Goal: Complete application form

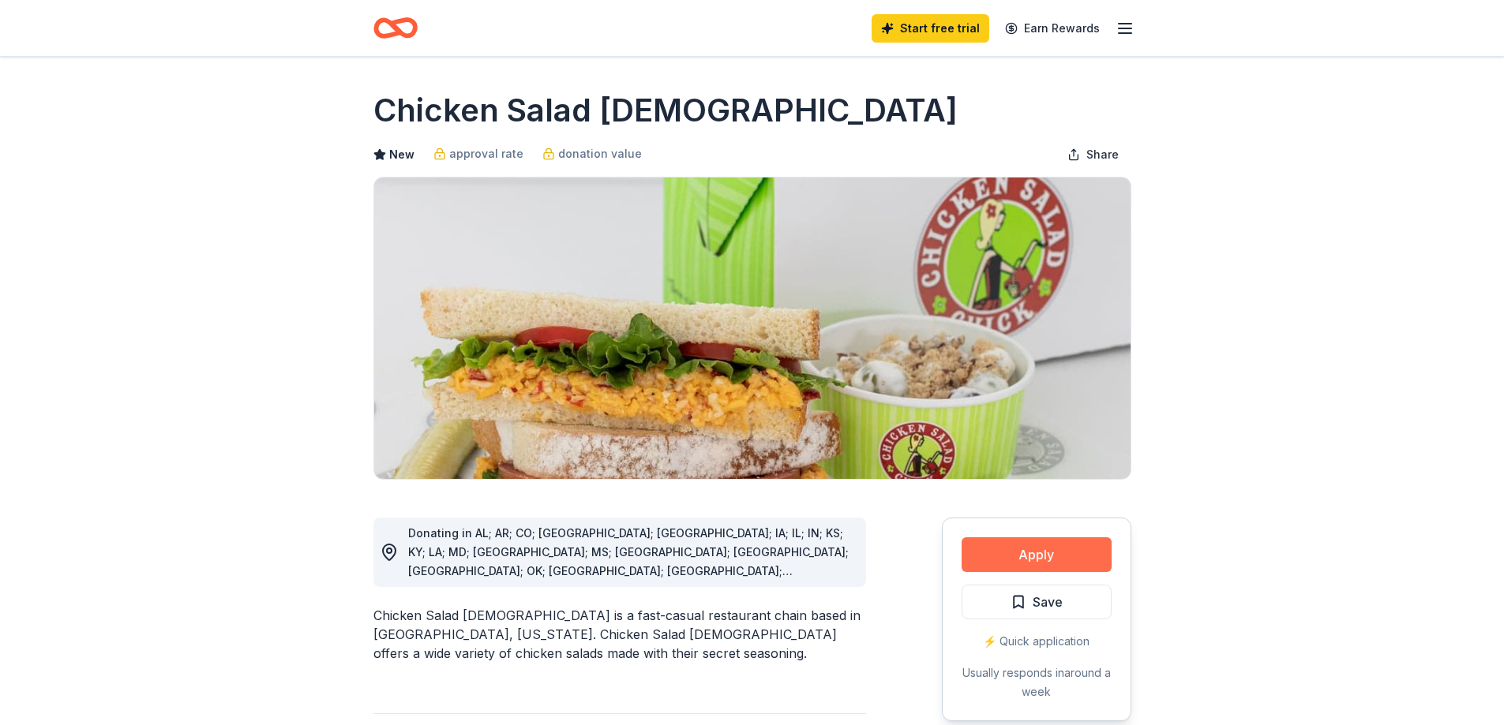
click at [1081, 559] on button "Apply" at bounding box center [1036, 555] width 150 height 35
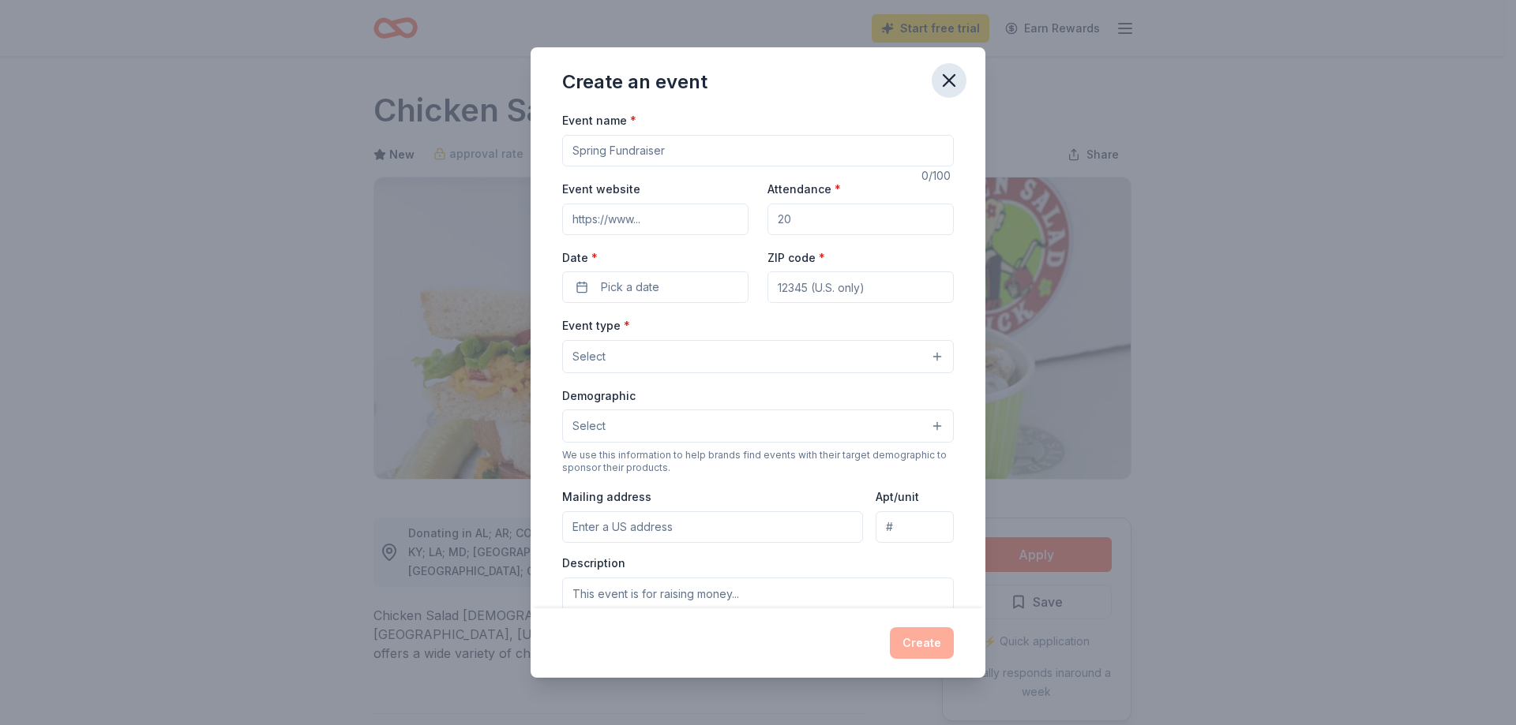
click at [953, 81] on icon "button" at bounding box center [949, 80] width 22 height 22
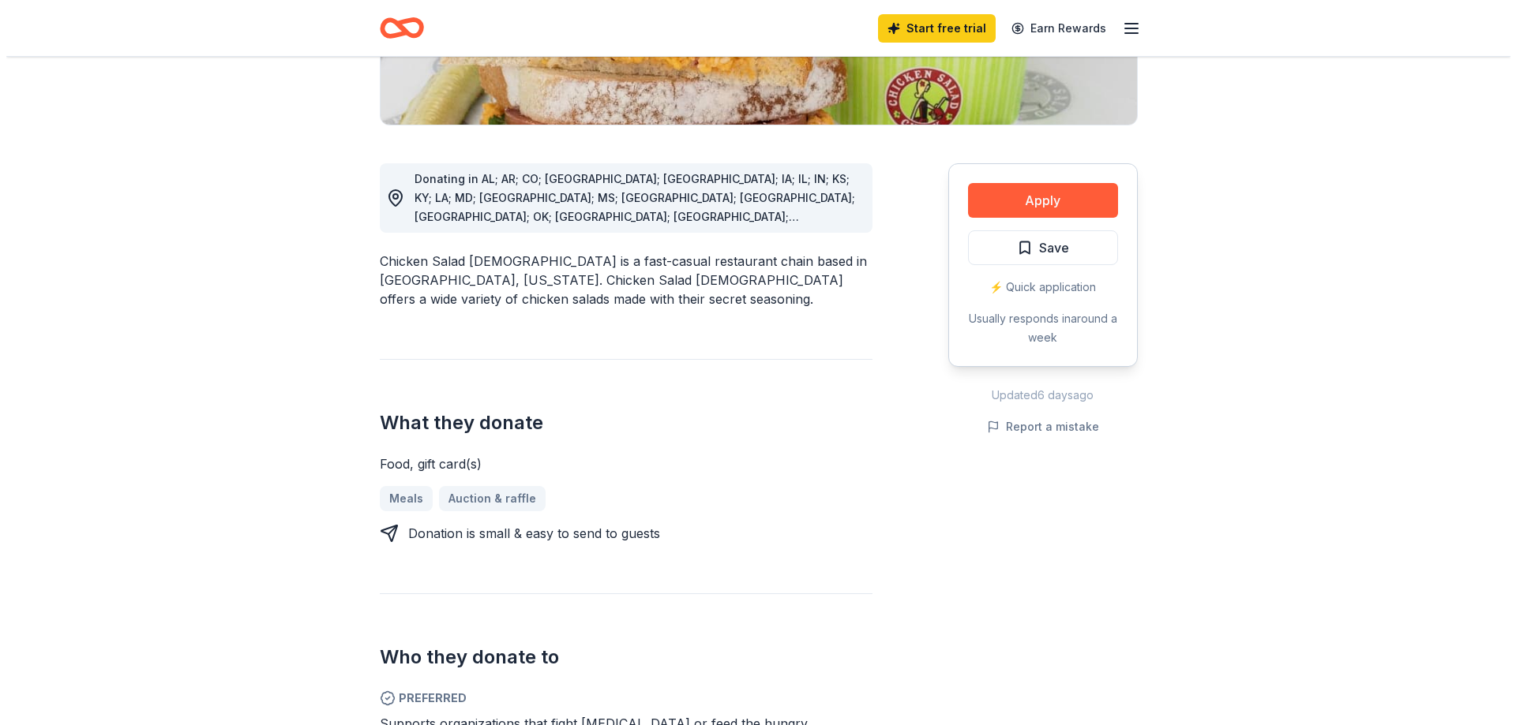
scroll to position [316, 0]
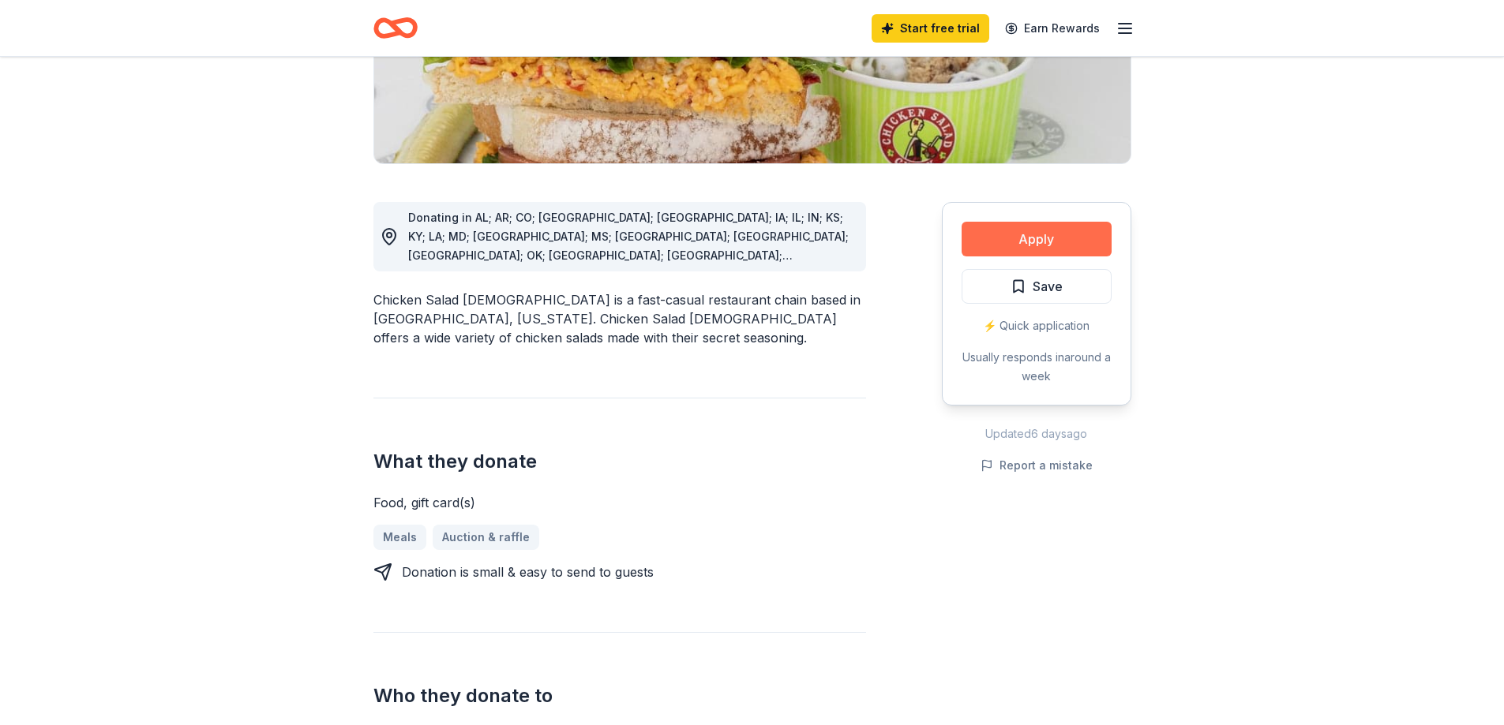
click at [1086, 229] on button "Apply" at bounding box center [1036, 239] width 150 height 35
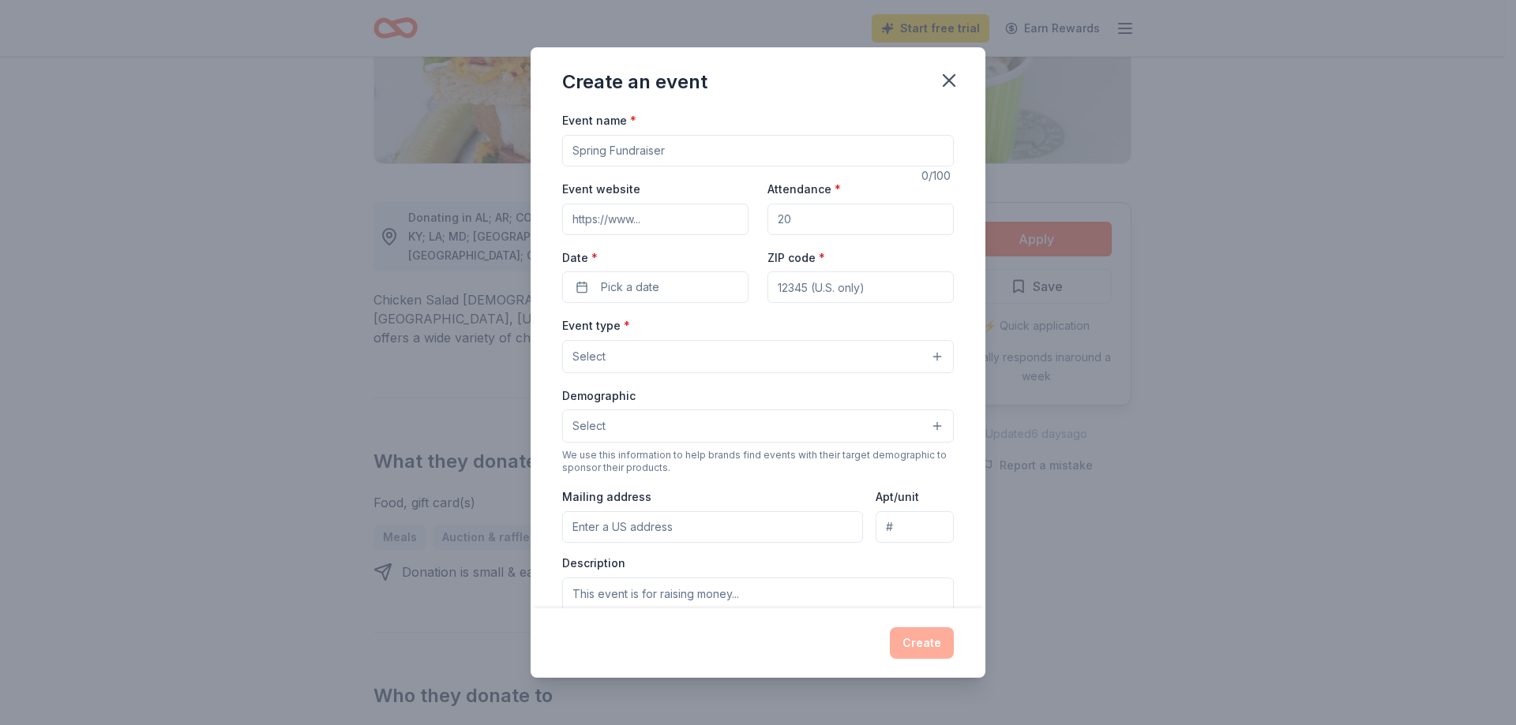
click at [636, 152] on input "Event name *" at bounding box center [758, 151] width 392 height 32
type input "PBIS Reward Celebration"
click at [710, 208] on input "Event website" at bounding box center [655, 220] width 186 height 32
click at [840, 208] on input "Attendance *" at bounding box center [860, 220] width 186 height 32
type input "5"
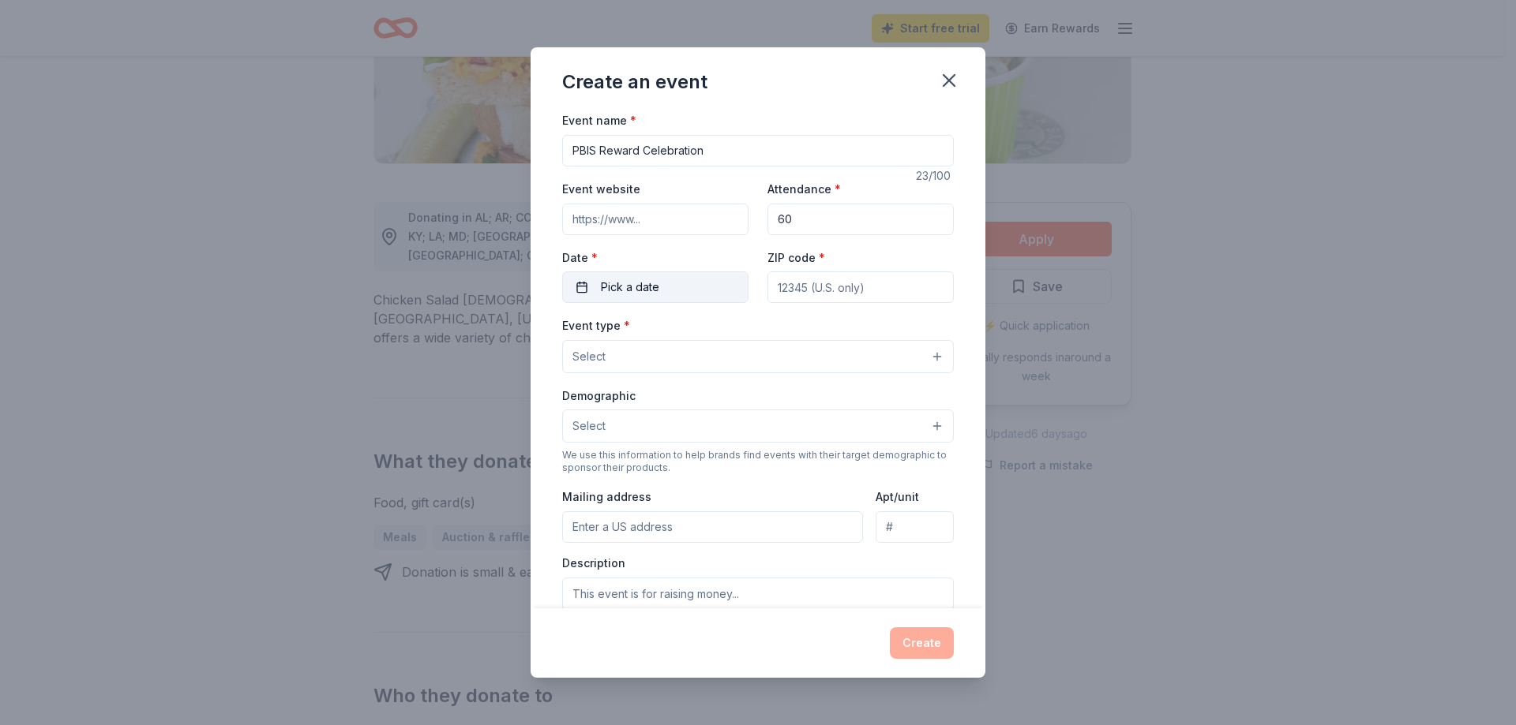
click at [692, 292] on button "Pick a date" at bounding box center [655, 288] width 186 height 32
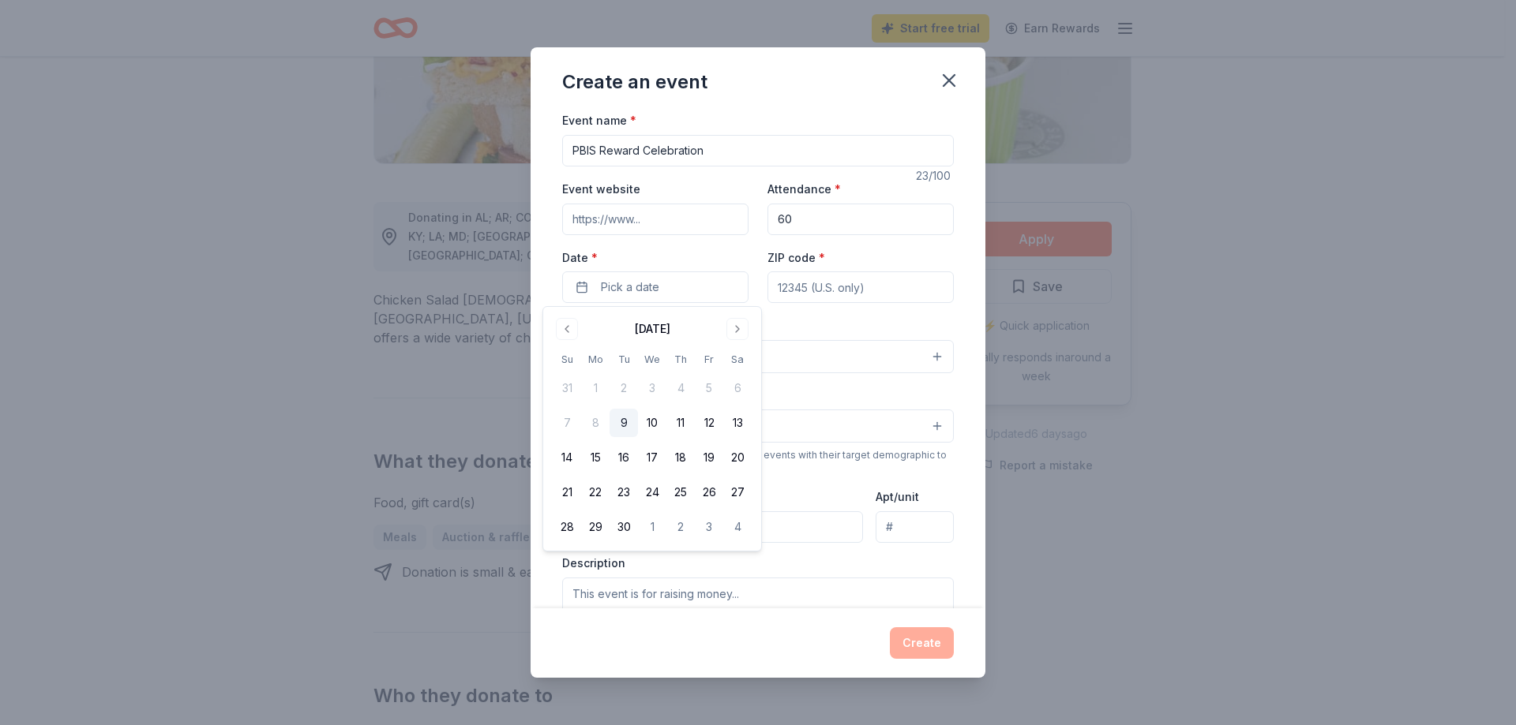
click at [803, 221] on input "60" at bounding box center [860, 220] width 186 height 32
type input "6"
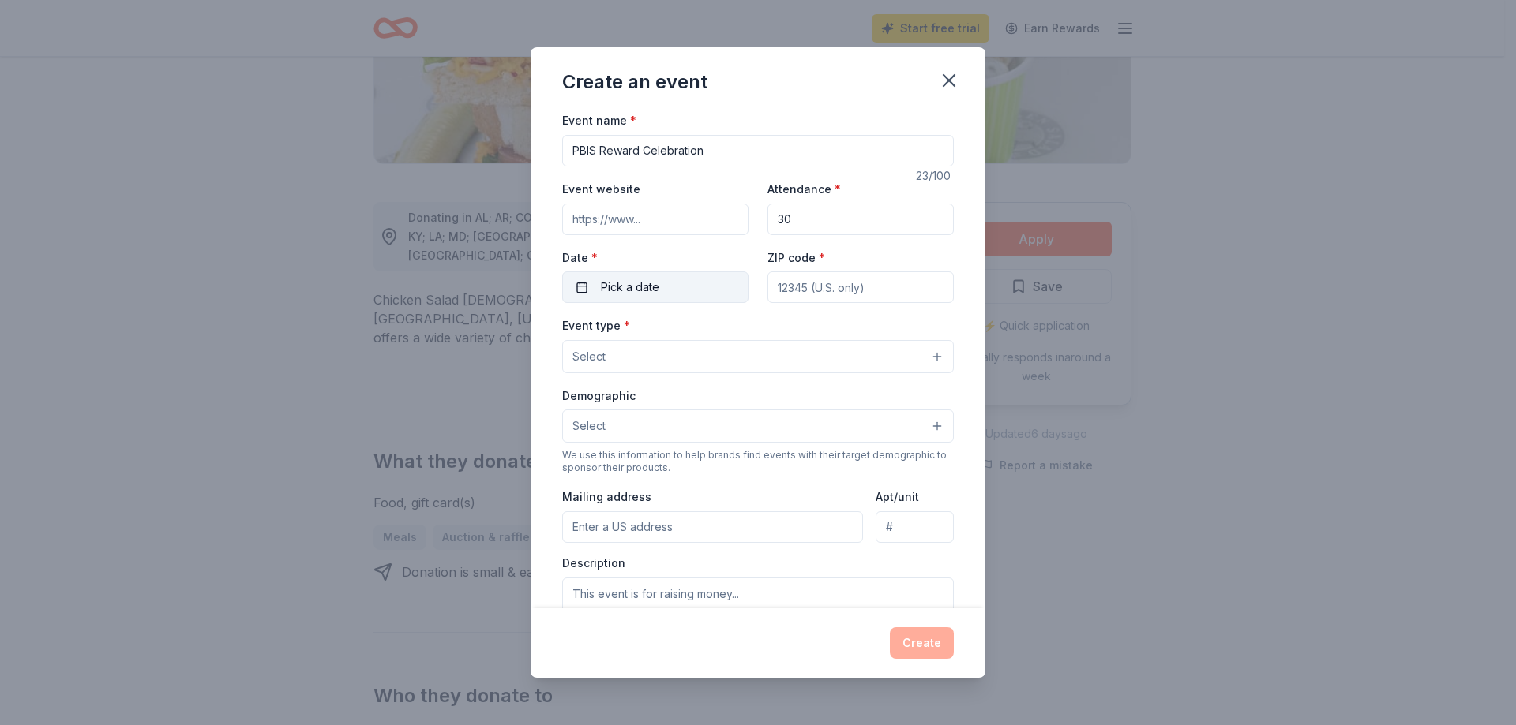
type input "30"
click at [686, 280] on button "Pick a date" at bounding box center [655, 288] width 186 height 32
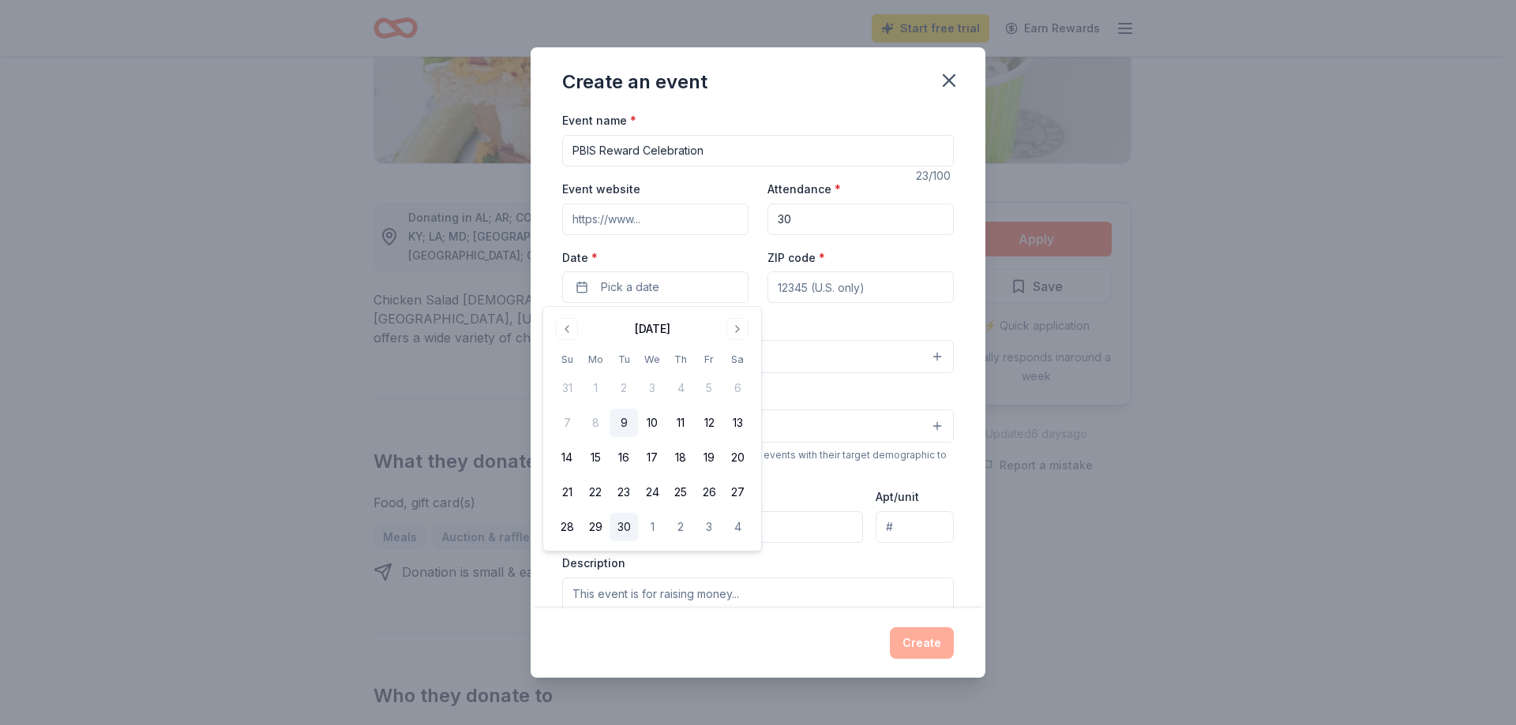
click at [620, 530] on button "30" at bounding box center [623, 527] width 28 height 28
click at [884, 281] on input "ZIP code *" at bounding box center [860, 288] width 186 height 32
type input "30260"
type input "[STREET_ADDRESS][PERSON_NAME]"
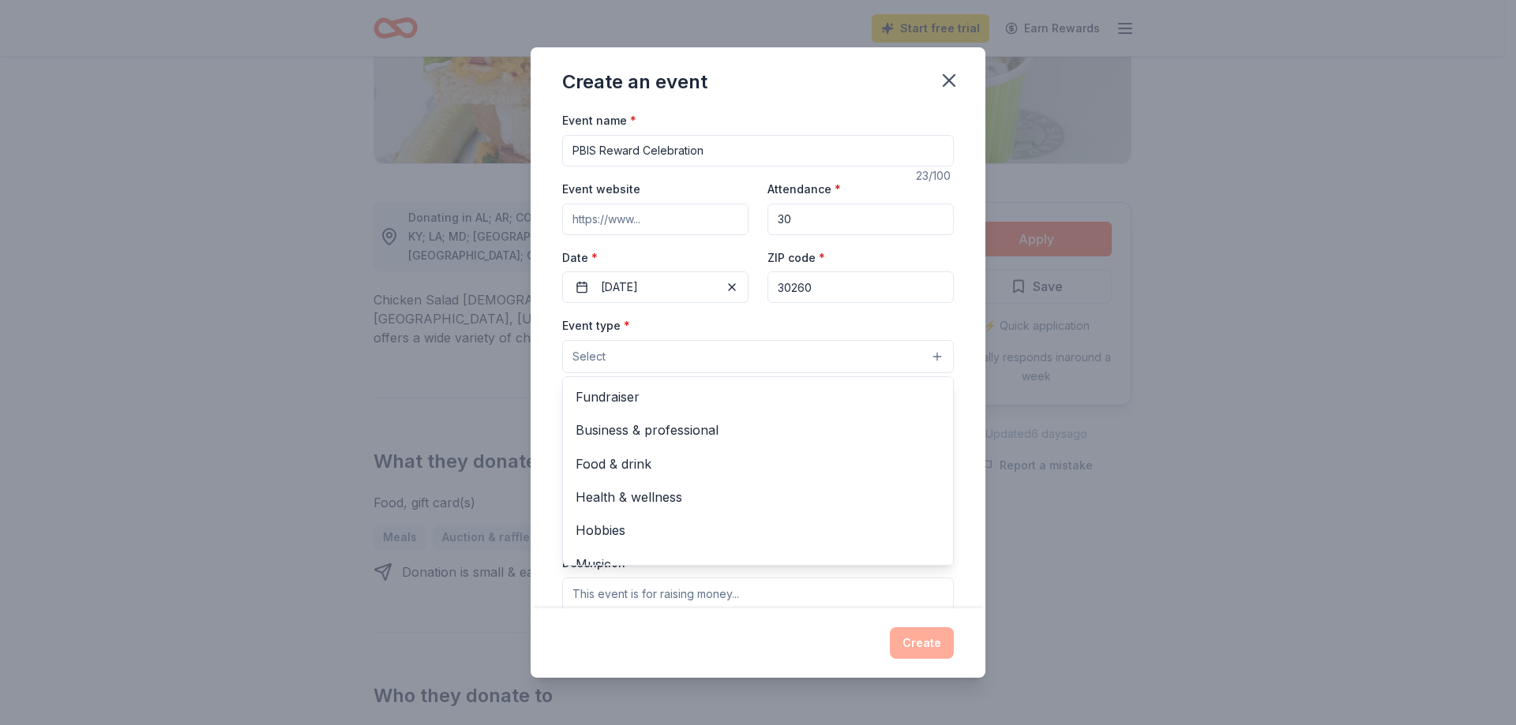
click at [759, 365] on button "Select" at bounding box center [758, 356] width 392 height 33
click at [677, 438] on span "Business & professional" at bounding box center [757, 430] width 365 height 21
click at [962, 392] on div "Event name * PBIS Reward Celebration 23 /100 Event website Attendance * 30 Date…" at bounding box center [757, 359] width 455 height 497
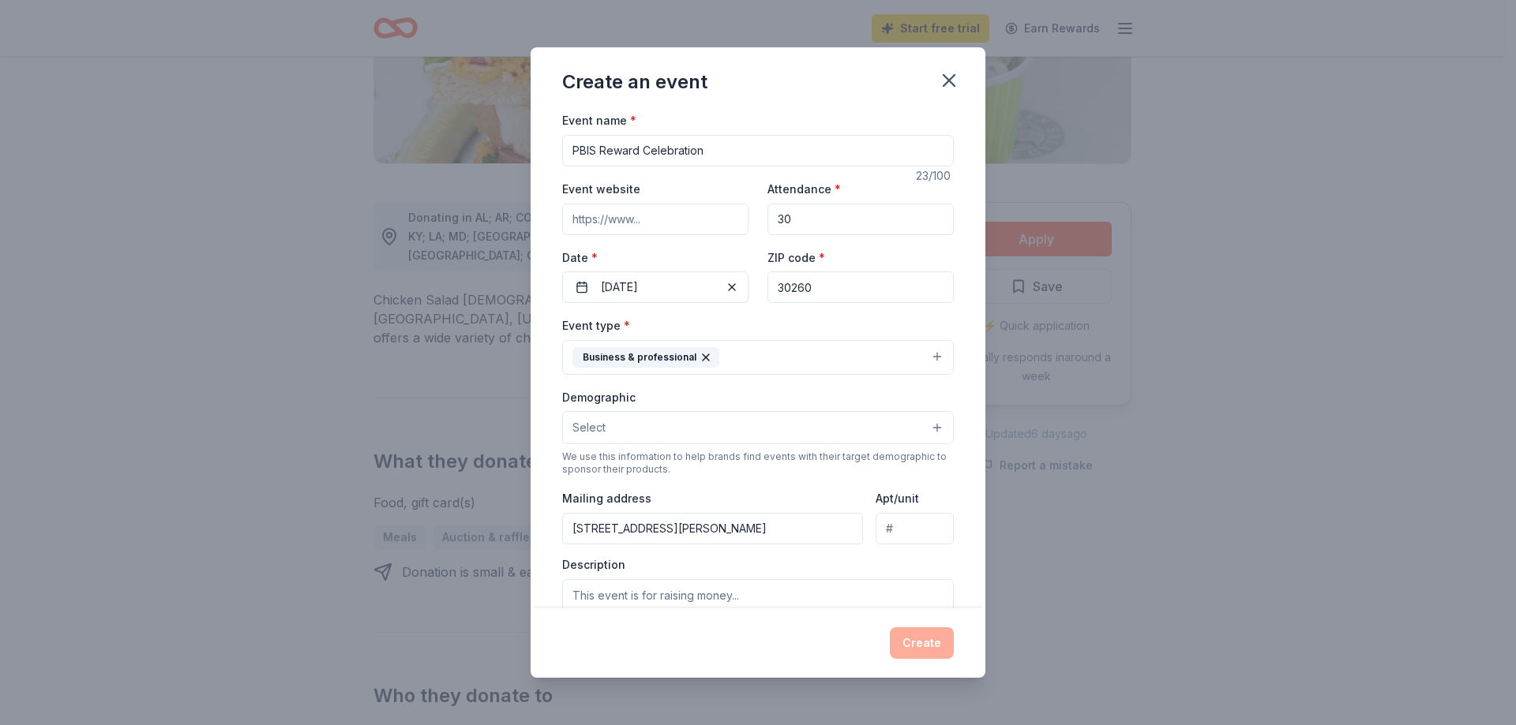
click at [881, 428] on button "Select" at bounding box center [758, 427] width 392 height 33
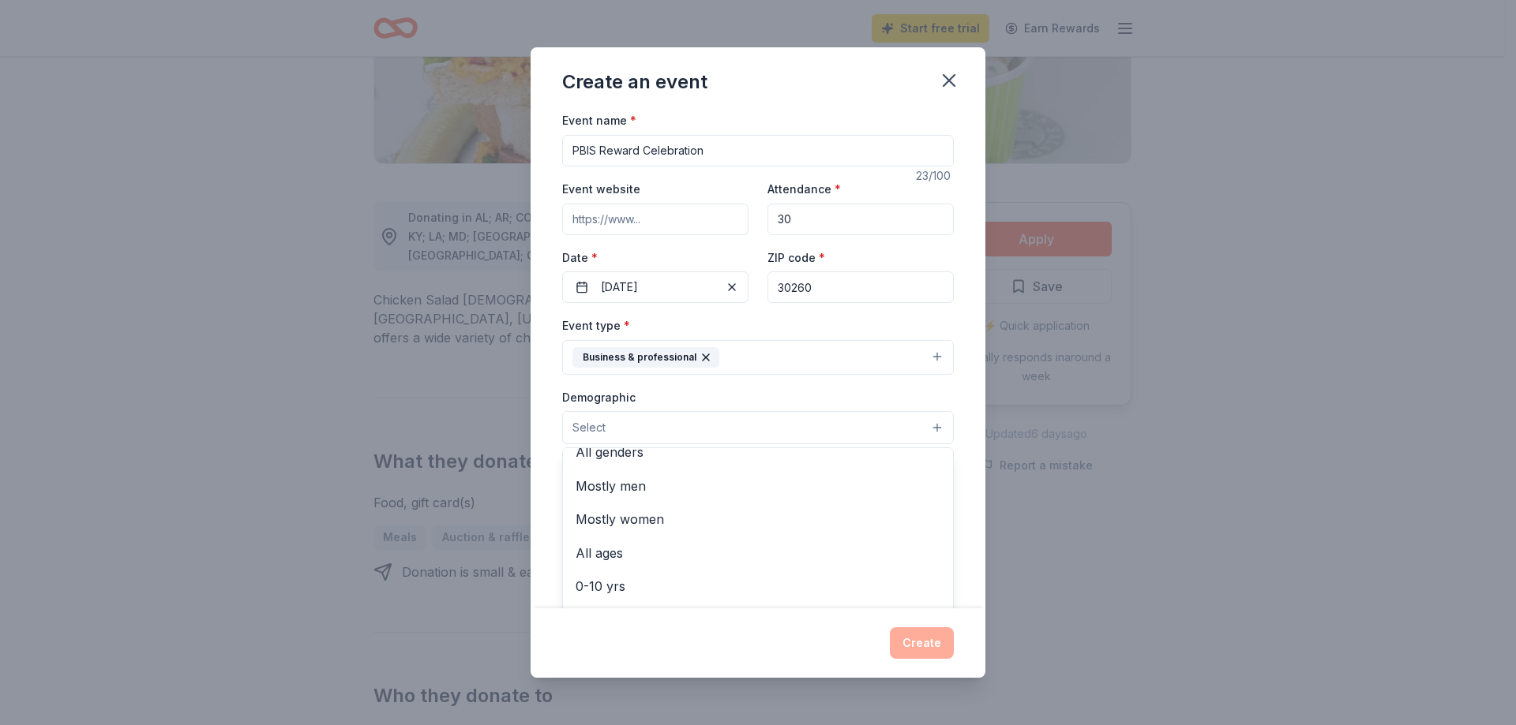
scroll to position [0, 0]
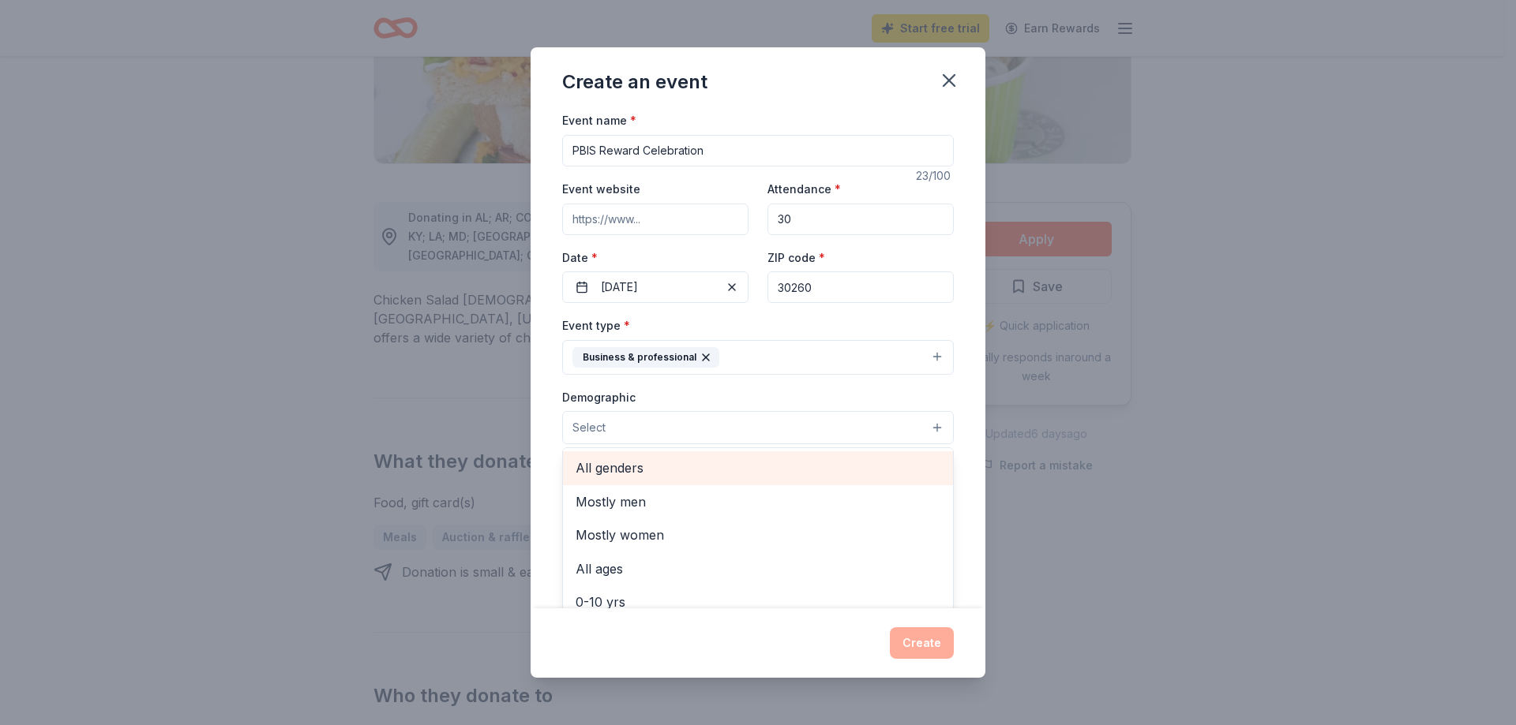
click at [716, 467] on span "All genders" at bounding box center [757, 468] width 365 height 21
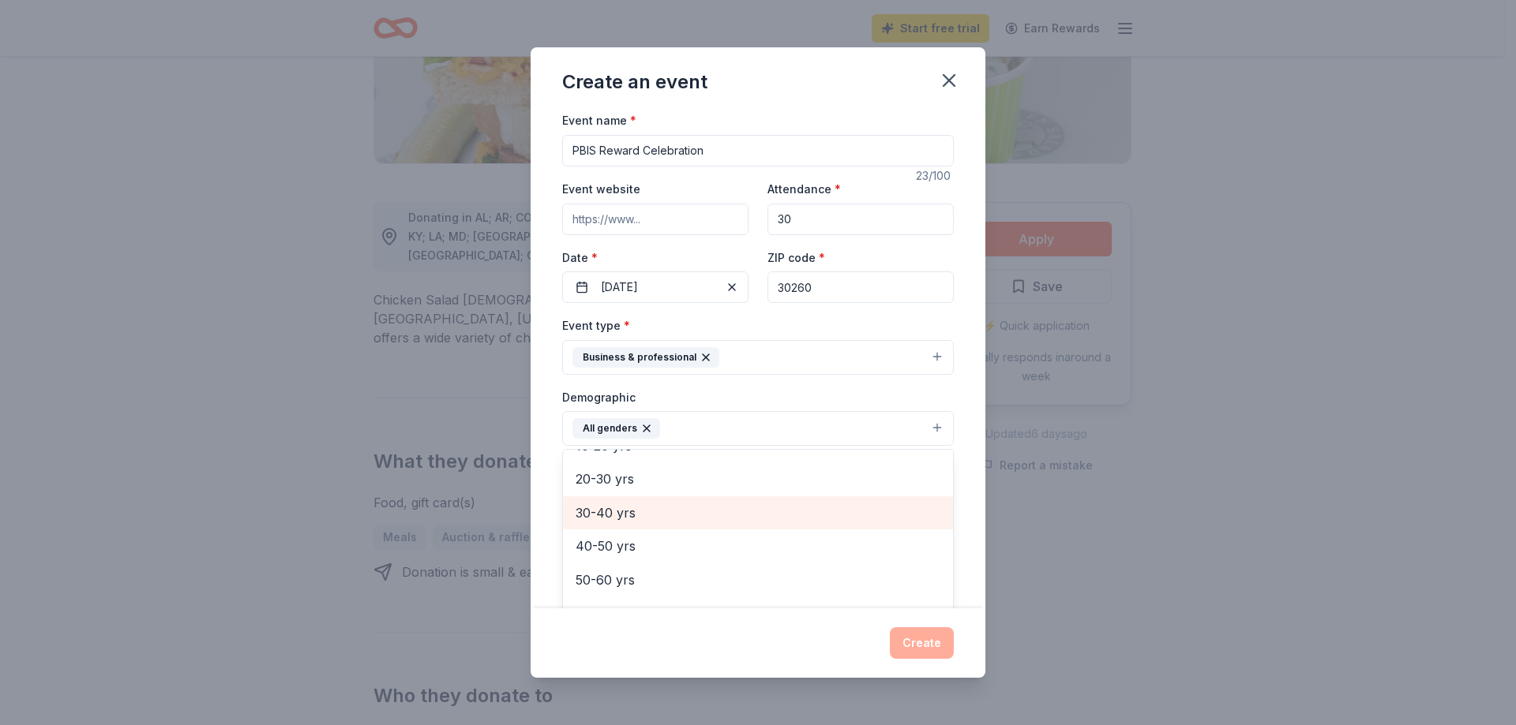
click at [653, 503] on span "30-40 yrs" at bounding box center [757, 513] width 365 height 21
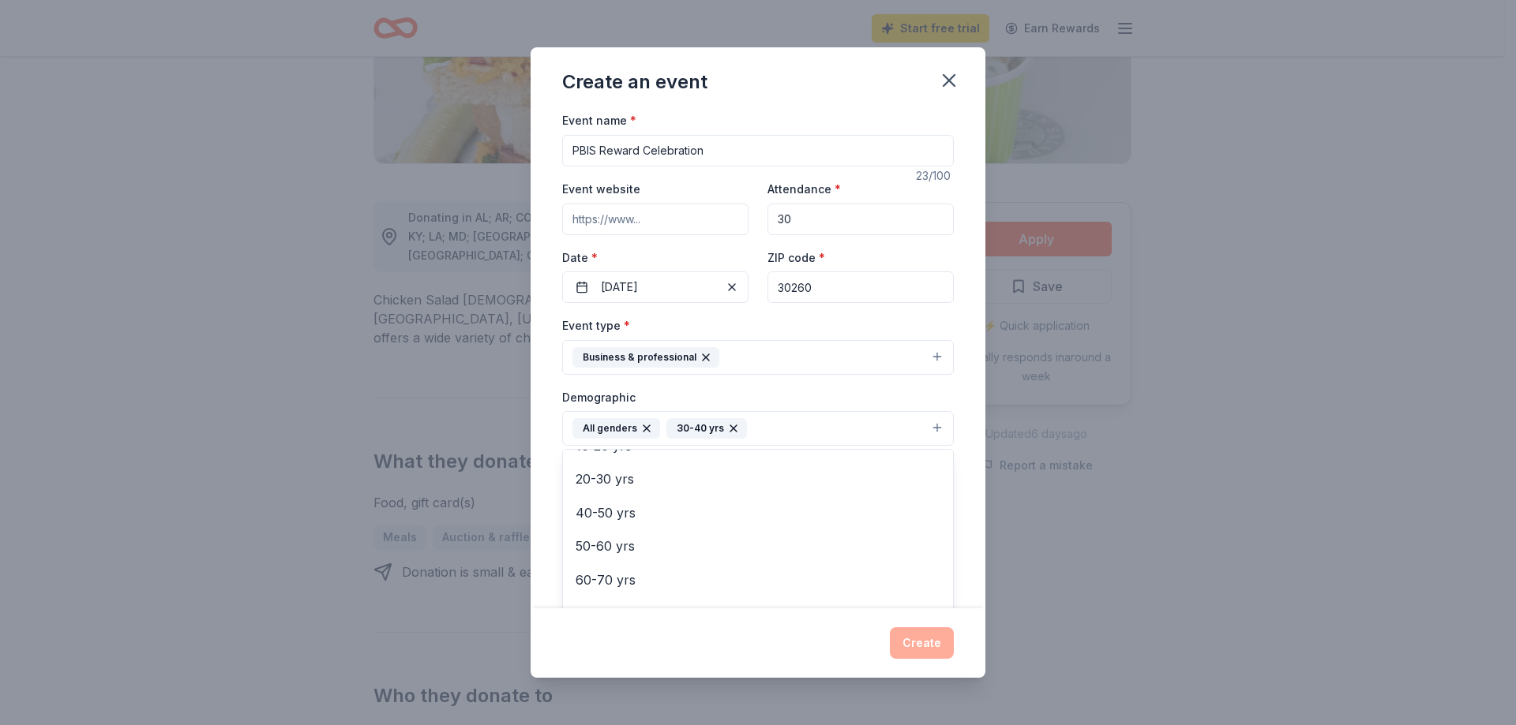
click at [959, 422] on div "Event name * PBIS Reward Celebration 23 /100 Event website Attendance * 30 Date…" at bounding box center [757, 359] width 455 height 497
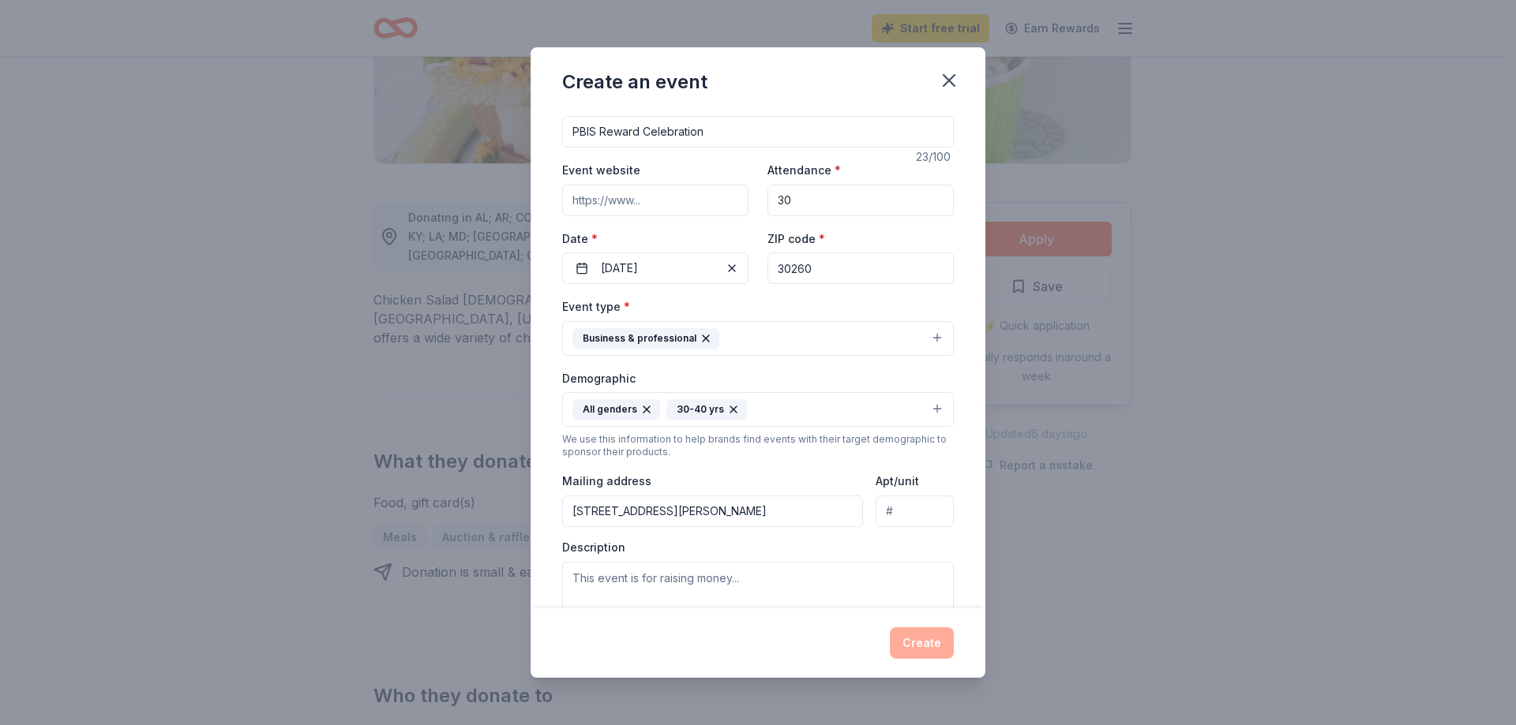
scroll to position [0, 0]
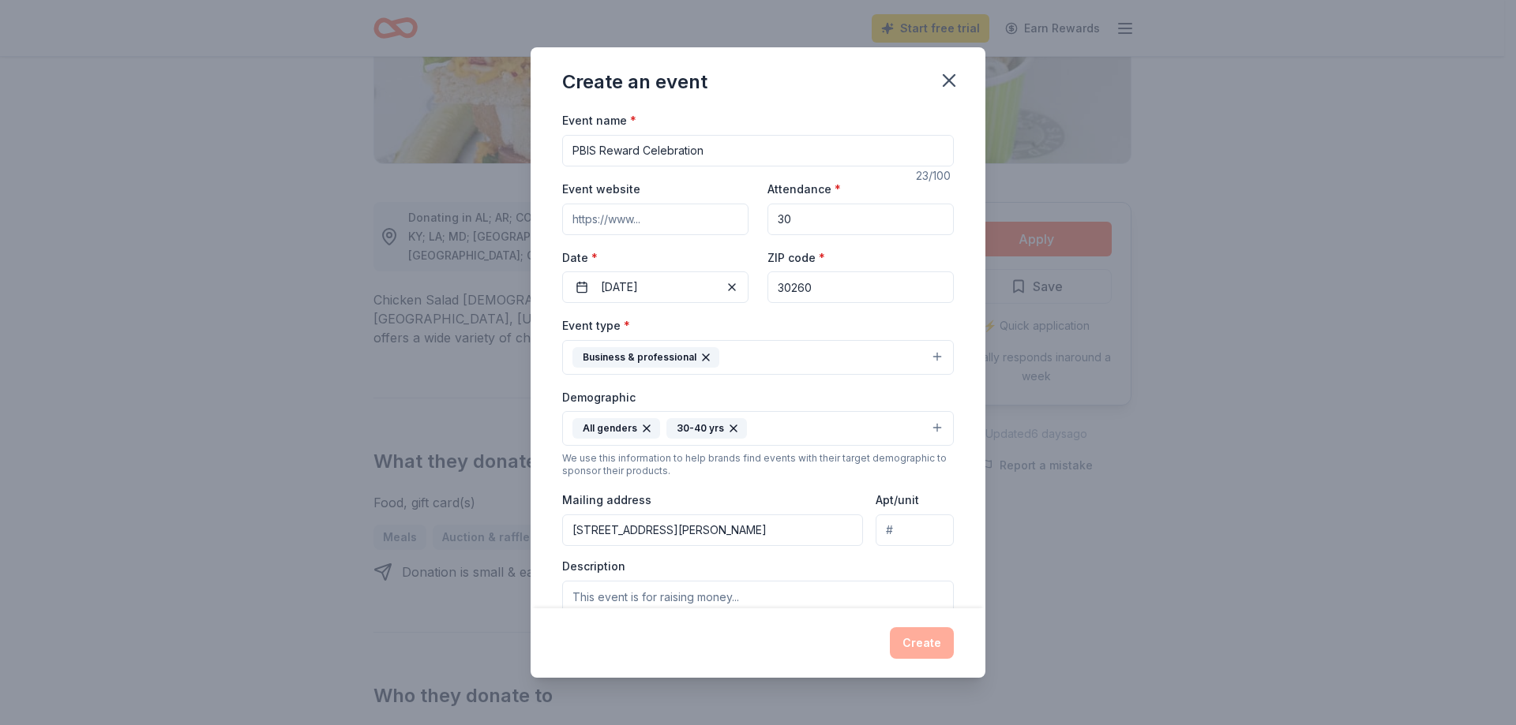
click at [826, 220] on input "30" at bounding box center [860, 220] width 186 height 32
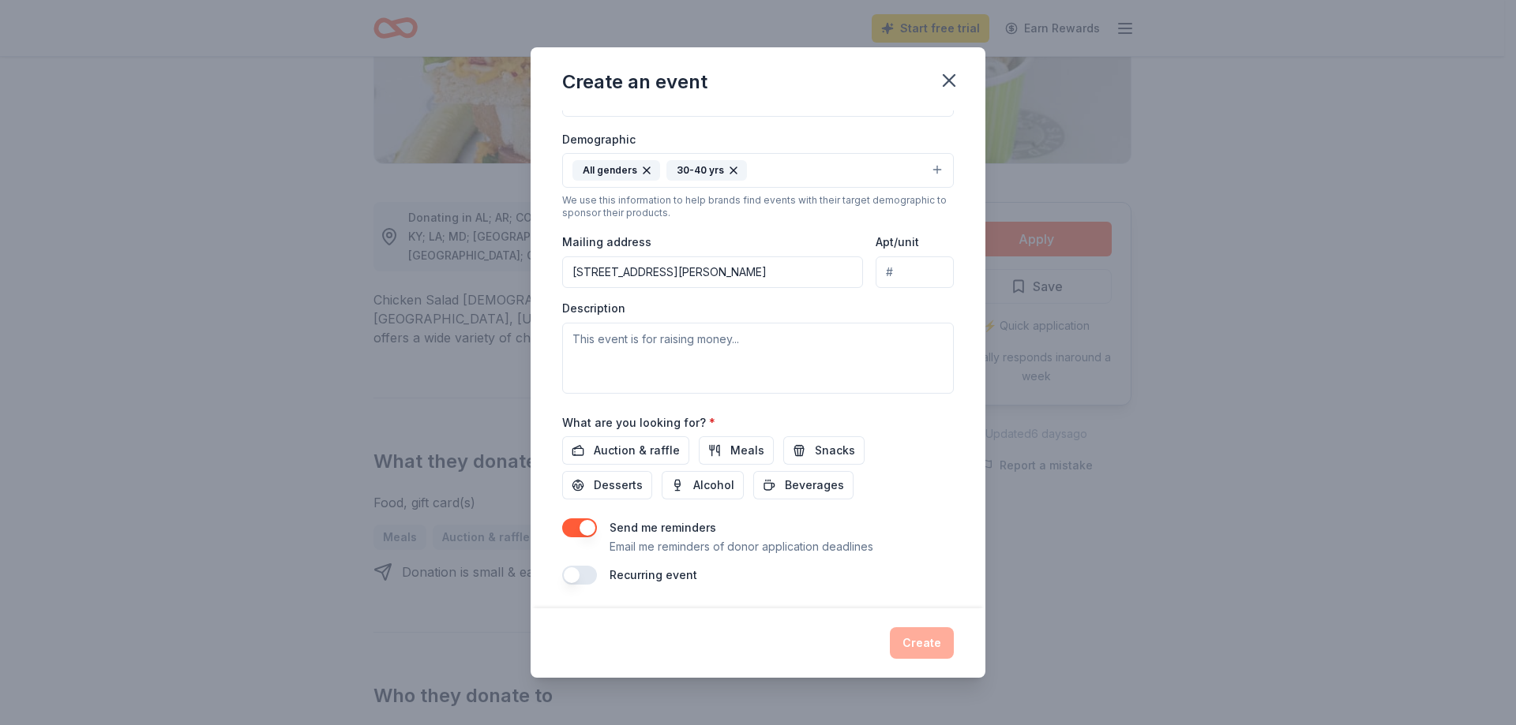
scroll to position [260, 0]
type input "35"
click at [730, 454] on span "Meals" at bounding box center [747, 449] width 34 height 19
click at [634, 343] on textarea "To enrich screen reader interactions, please activate Accessibility in Grammarl…" at bounding box center [758, 356] width 392 height 71
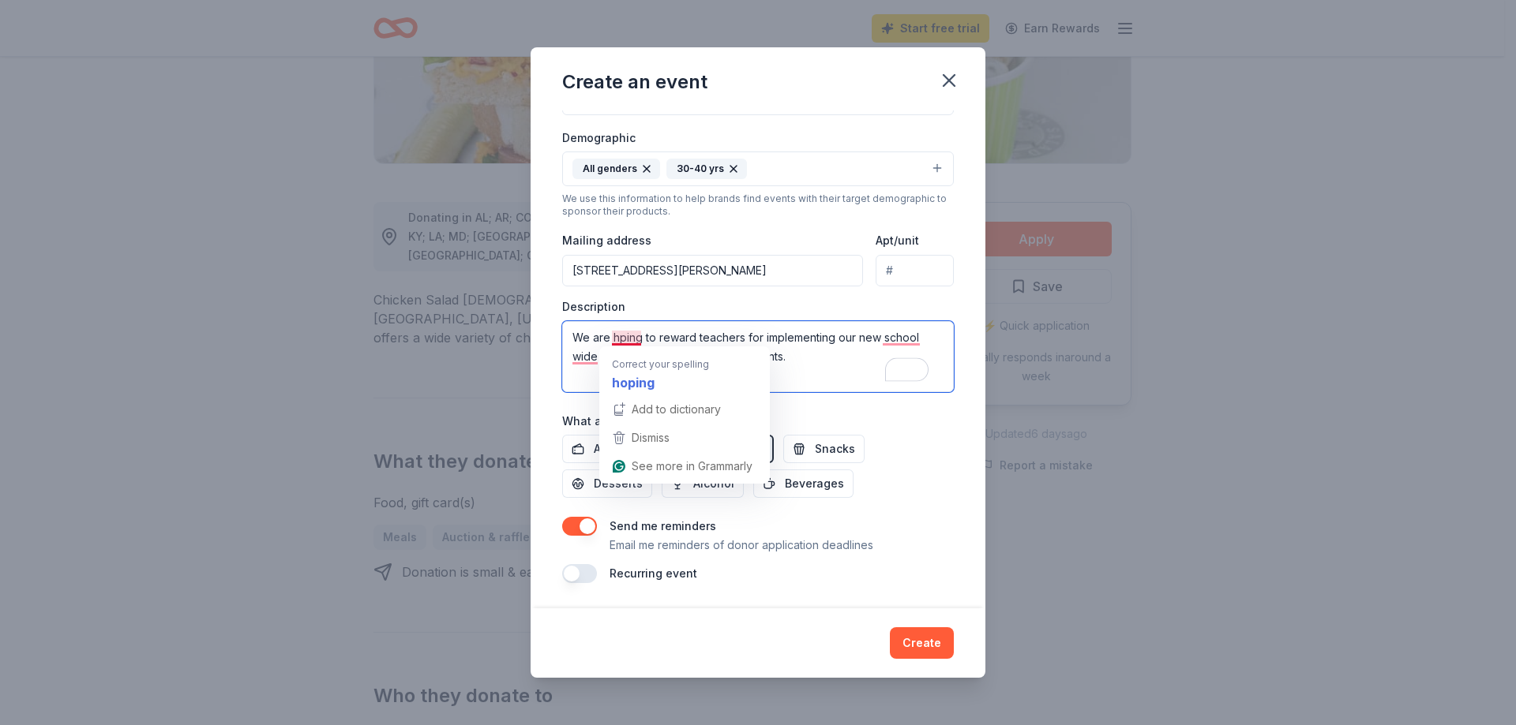
click at [631, 337] on textarea "We are hping to reward teachers for implementing our new school wide behavior t…" at bounding box center [758, 356] width 392 height 71
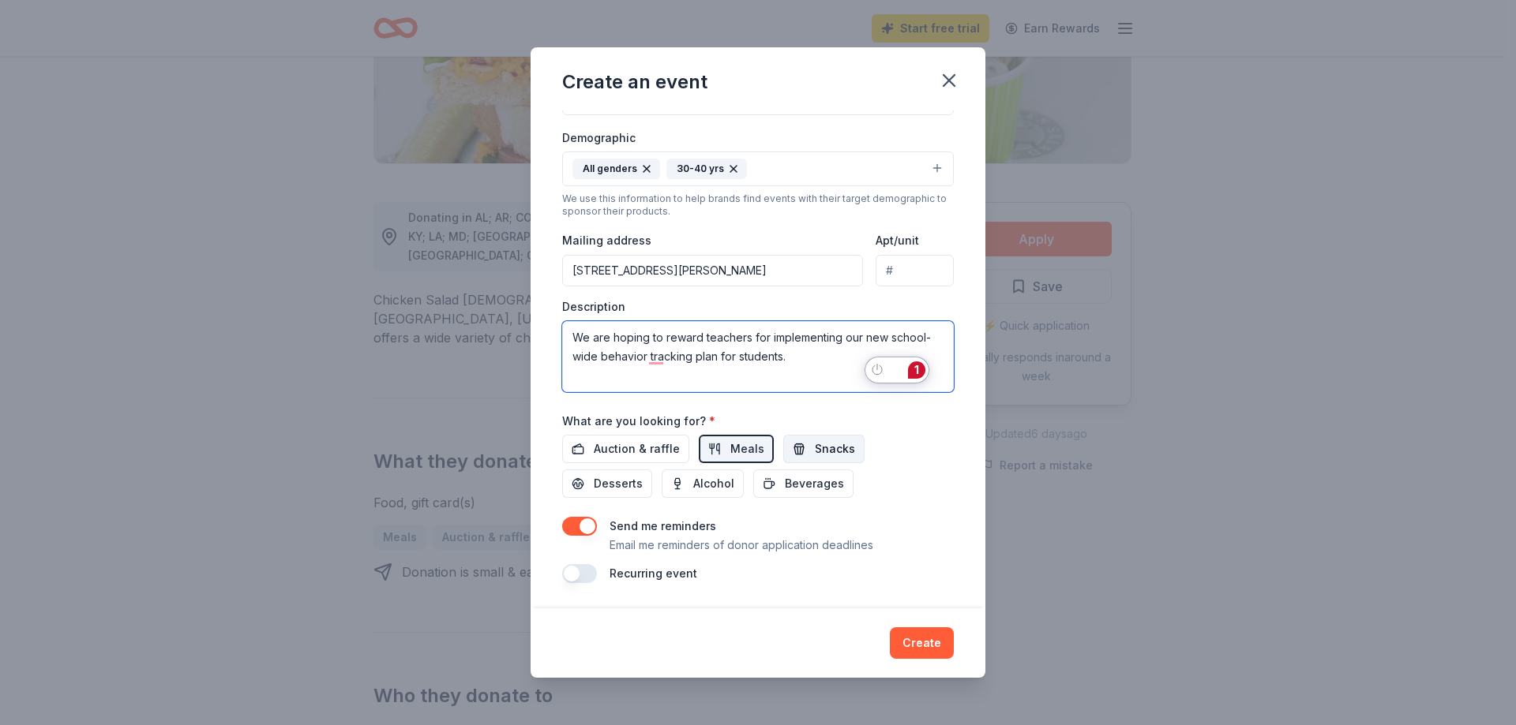
type textarea "We are hoping to reward teachers for implementing our new school-wide behavior …"
click at [823, 456] on span "Snacks" at bounding box center [835, 449] width 40 height 19
click at [583, 486] on button "Desserts" at bounding box center [607, 484] width 90 height 28
click at [580, 573] on button "button" at bounding box center [579, 573] width 35 height 19
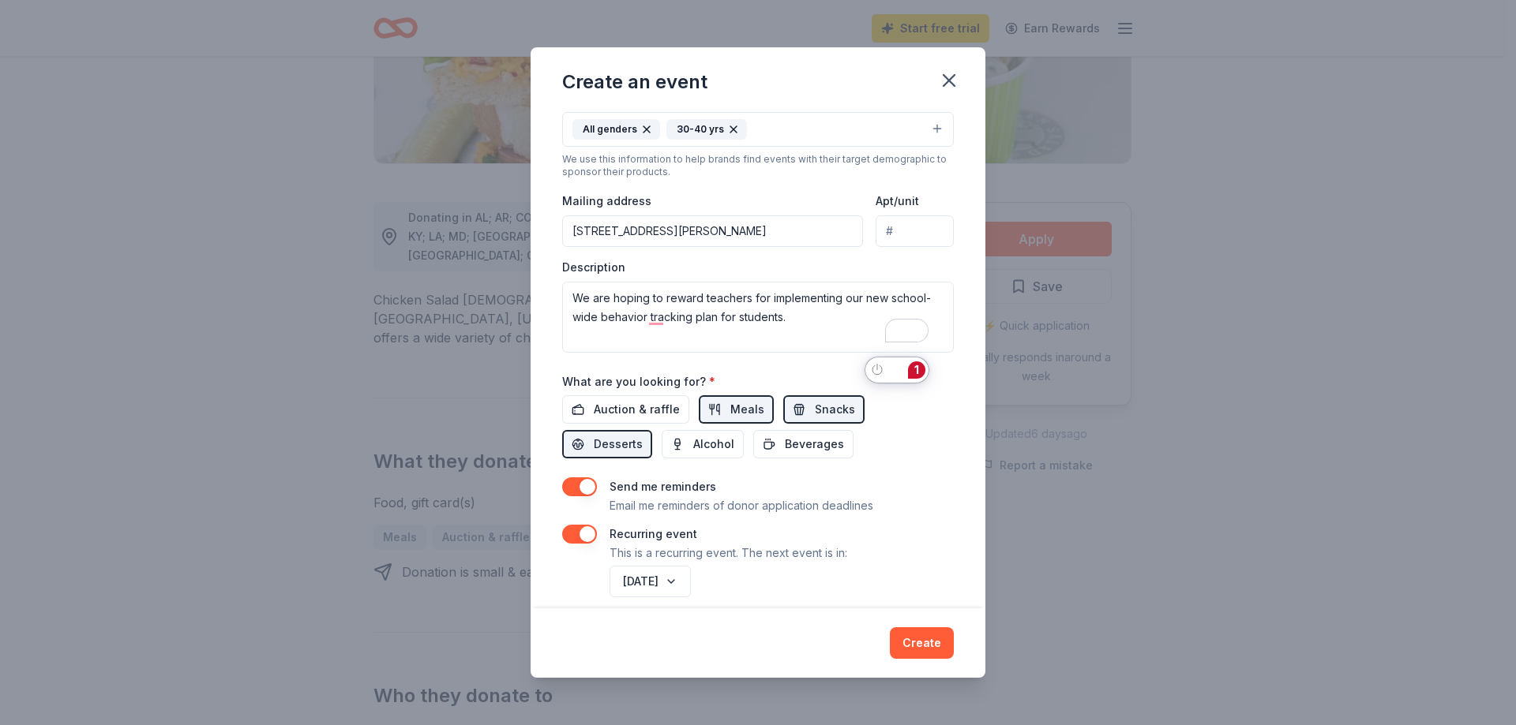
scroll to position [317, 0]
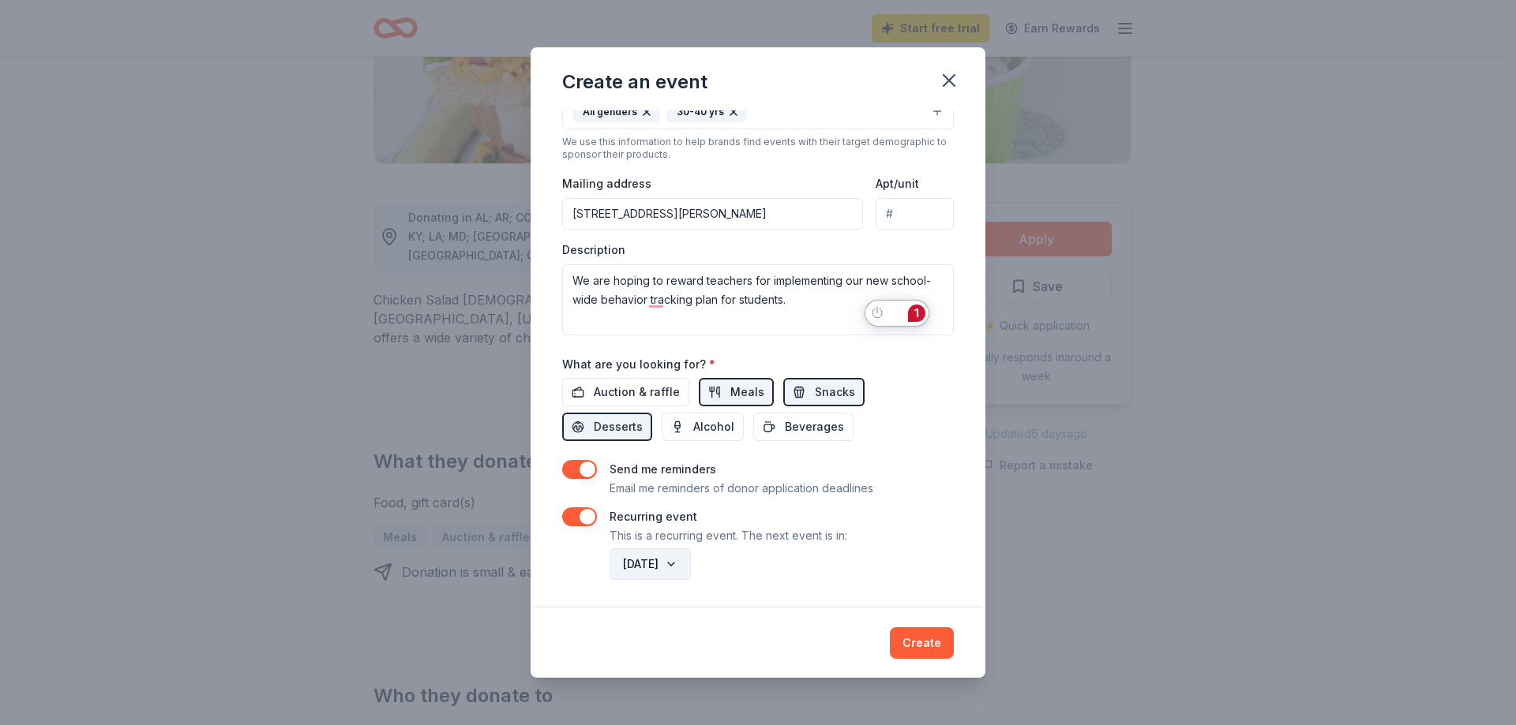
click at [691, 560] on button "[DATE]" at bounding box center [649, 565] width 81 height 32
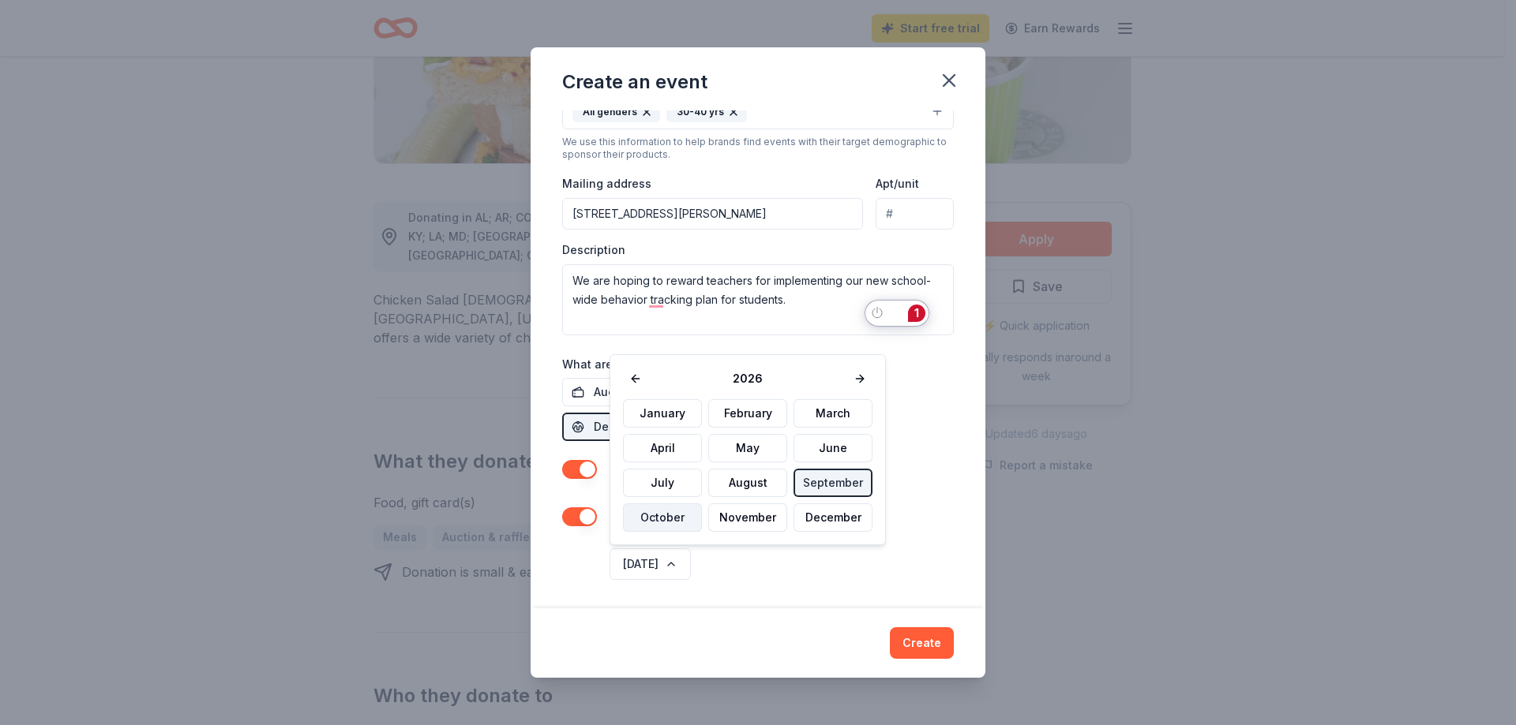
click at [680, 518] on button "October" at bounding box center [662, 518] width 79 height 28
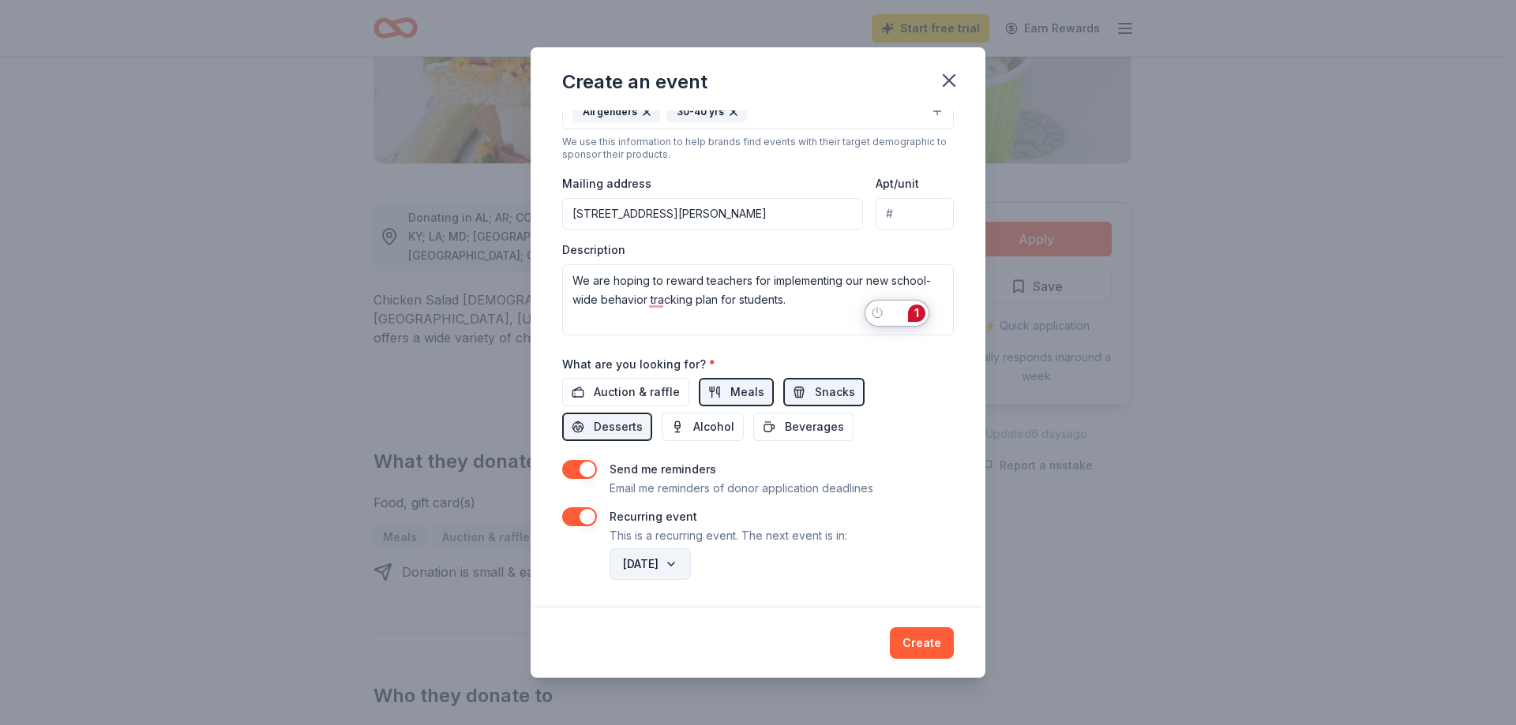
click at [691, 562] on button "[DATE]" at bounding box center [649, 565] width 81 height 32
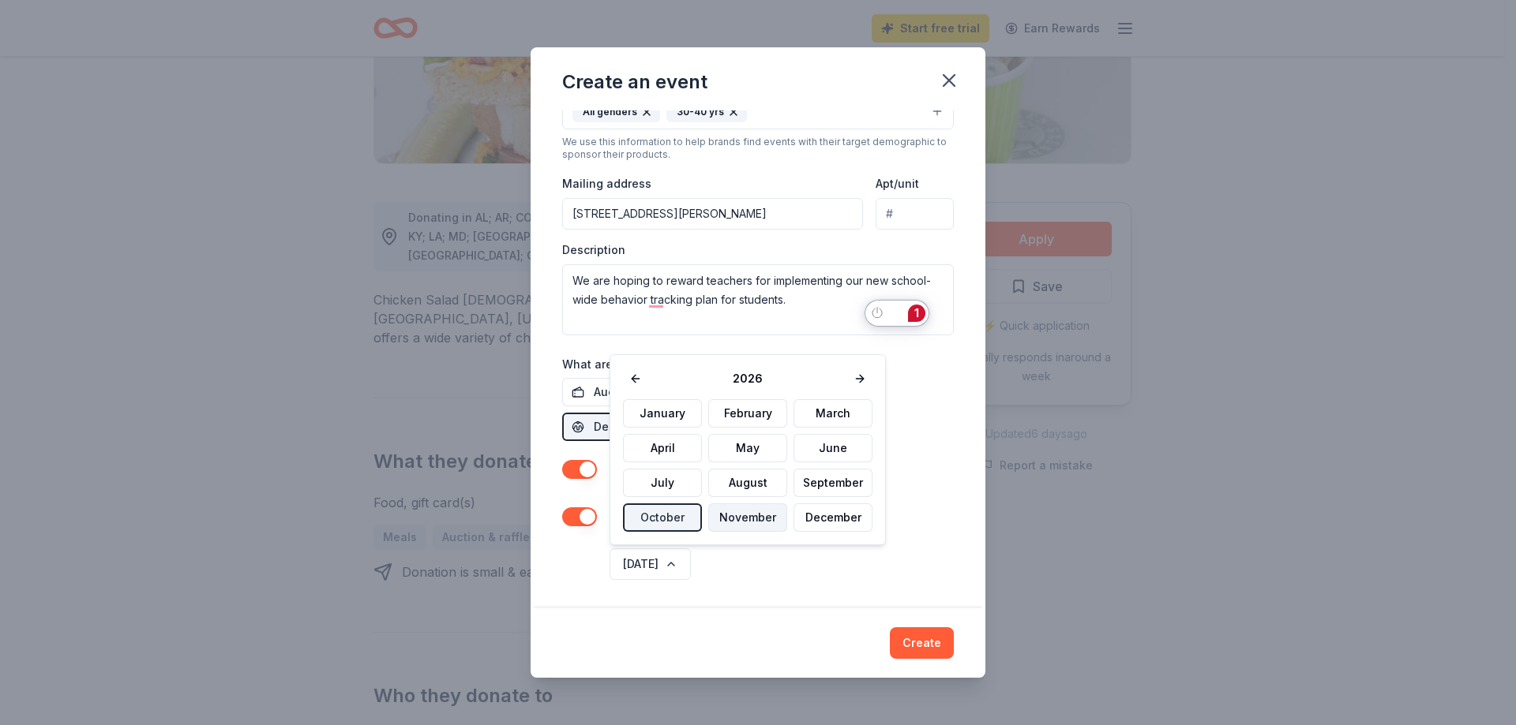
click at [750, 529] on button "November" at bounding box center [747, 518] width 79 height 28
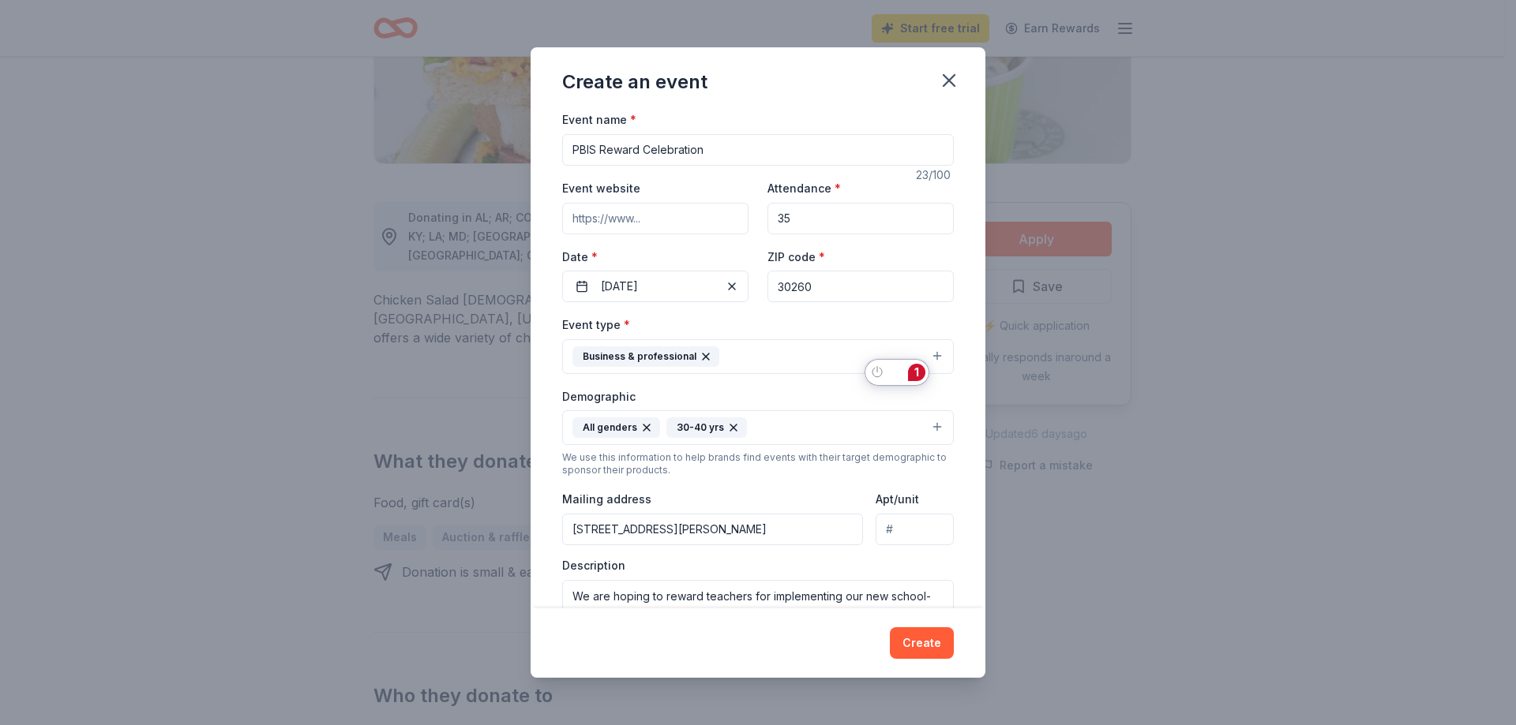
scroll to position [0, 0]
click at [743, 156] on input "PBIS Reward Celebration" at bounding box center [758, 151] width 392 height 32
type input "PBIS Reward Celebration for Teachers"
click at [807, 214] on input "35" at bounding box center [860, 220] width 186 height 32
type input "36"
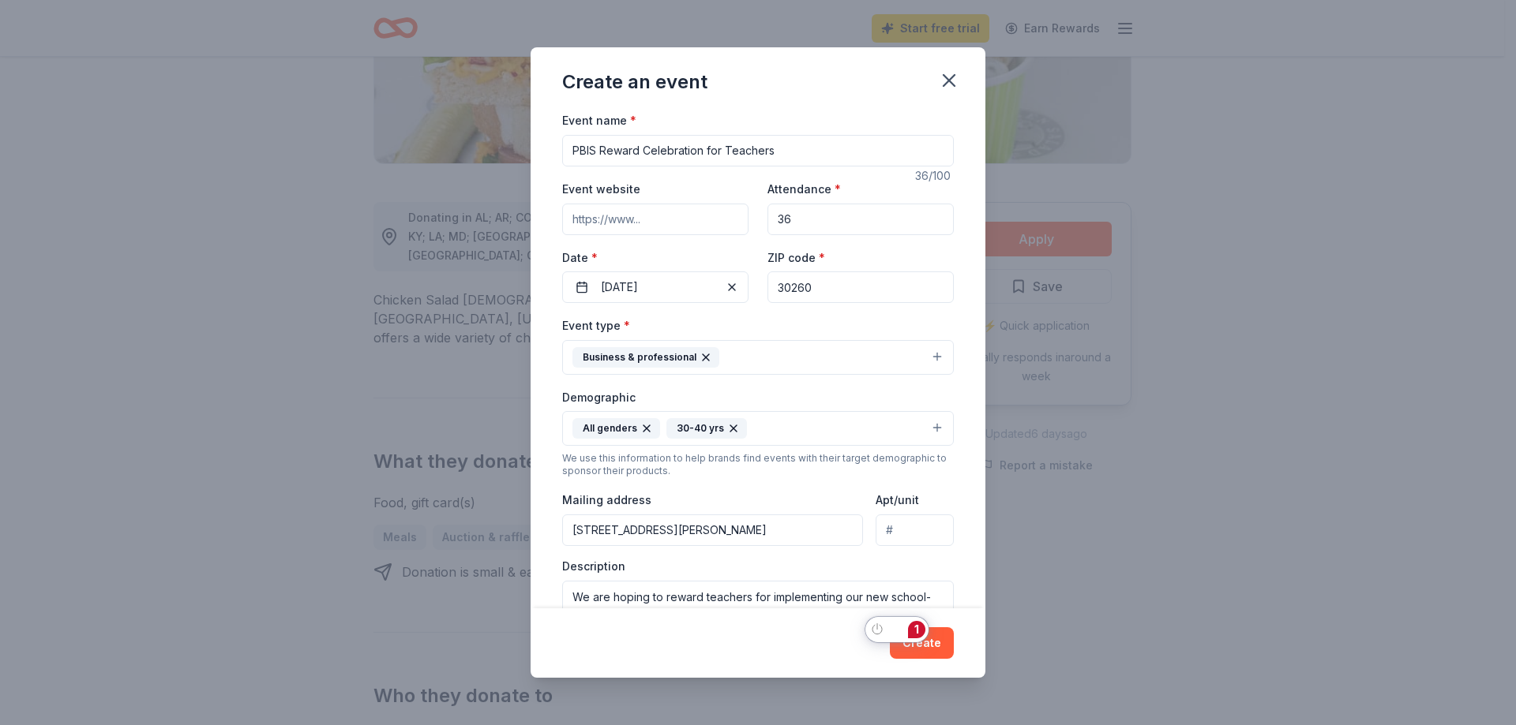
click at [694, 227] on input "Event website" at bounding box center [655, 220] width 186 height 32
click at [926, 428] on button "All genders 30-40 yrs" at bounding box center [758, 428] width 392 height 35
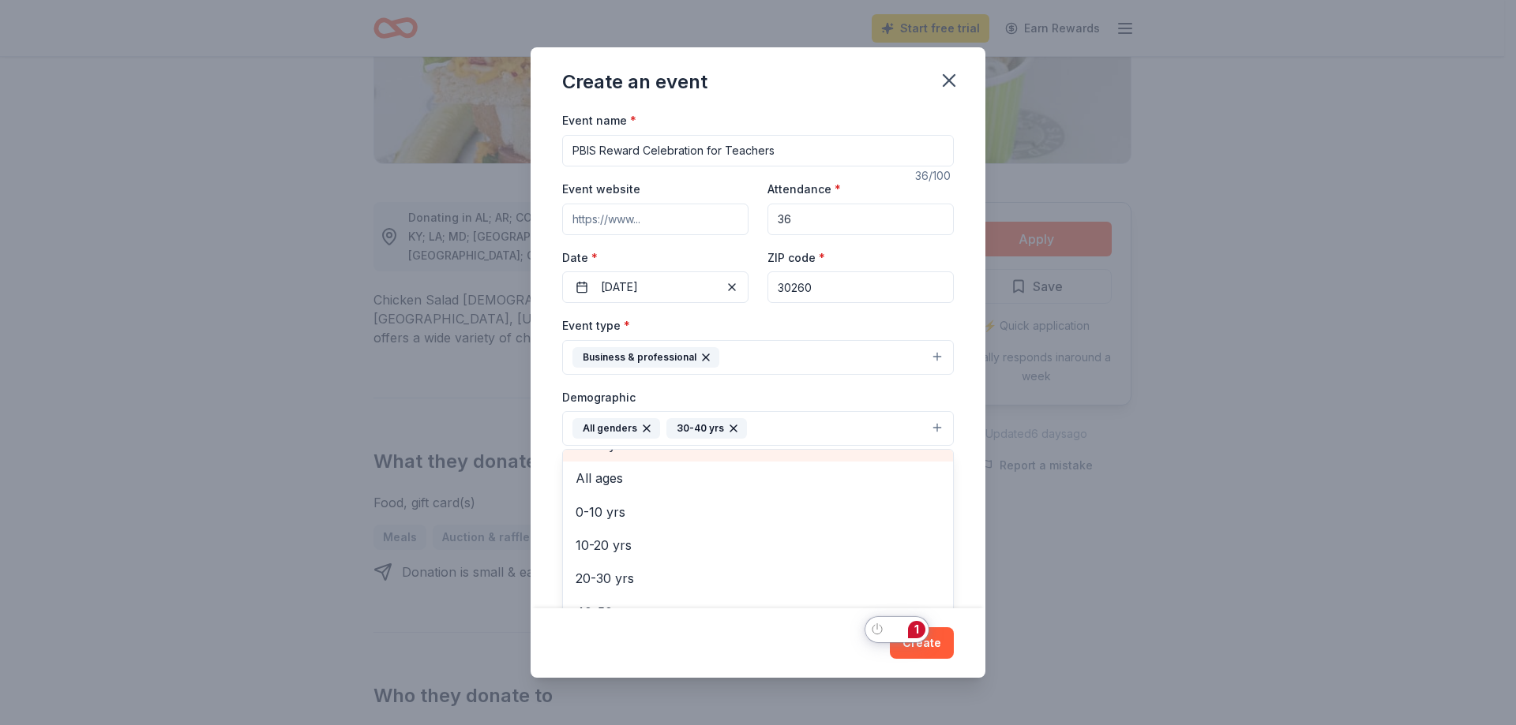
scroll to position [158, 0]
click at [627, 476] on span "20-30 yrs" at bounding box center [757, 479] width 365 height 21
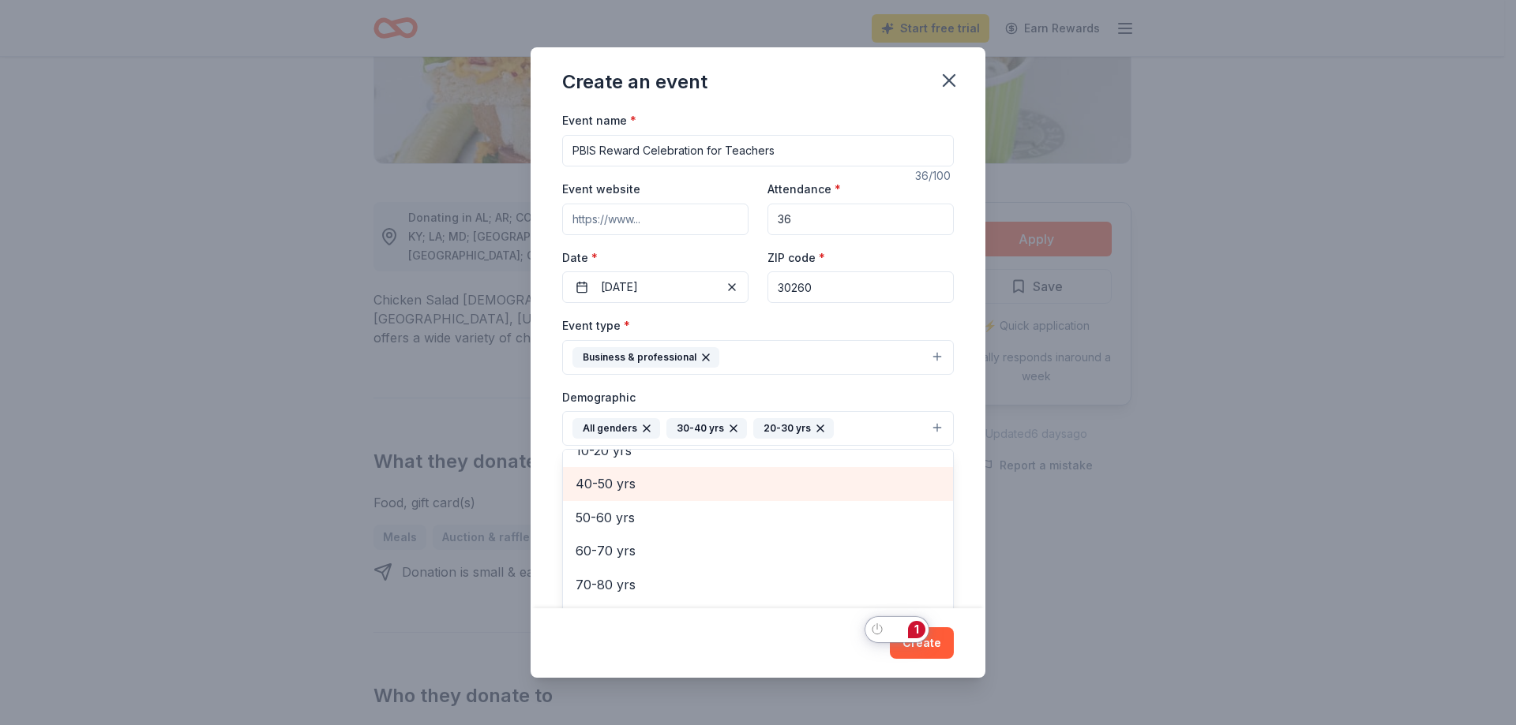
scroll to position [153, 0]
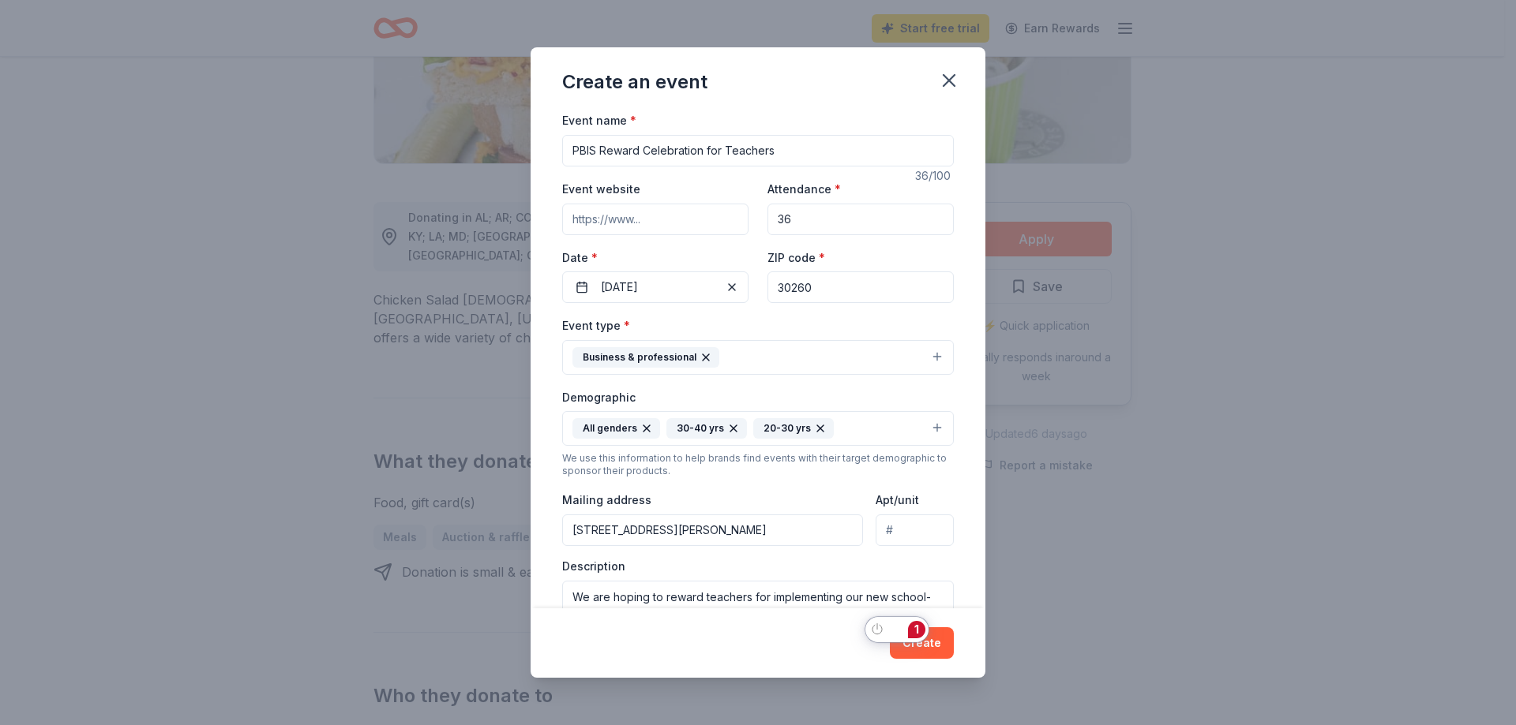
click at [816, 426] on icon "button" at bounding box center [820, 428] width 13 height 13
click at [734, 430] on icon "button" at bounding box center [733, 428] width 13 height 13
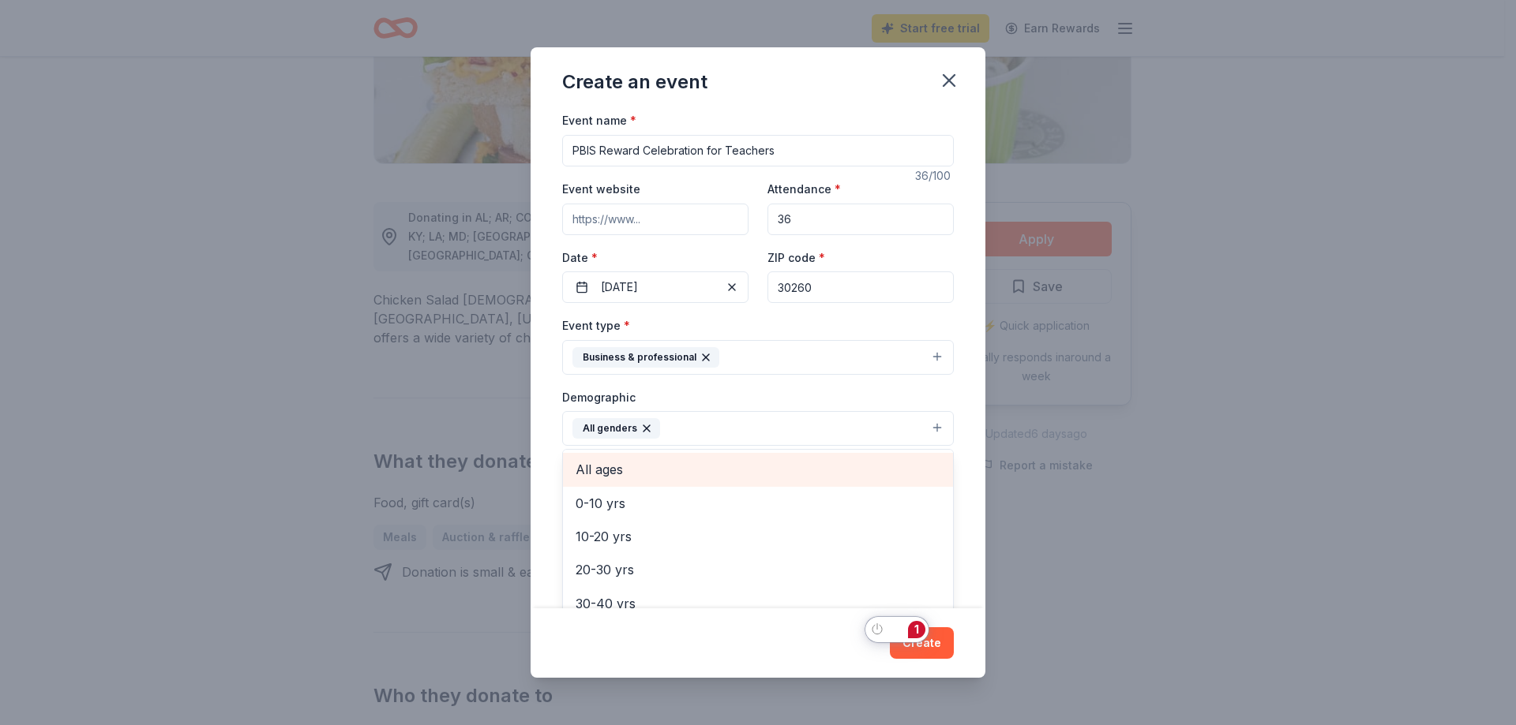
scroll to position [158, 0]
click at [628, 484] on span "20-30 yrs" at bounding box center [757, 479] width 365 height 21
click at [624, 480] on span "30-40 yrs" at bounding box center [757, 479] width 365 height 21
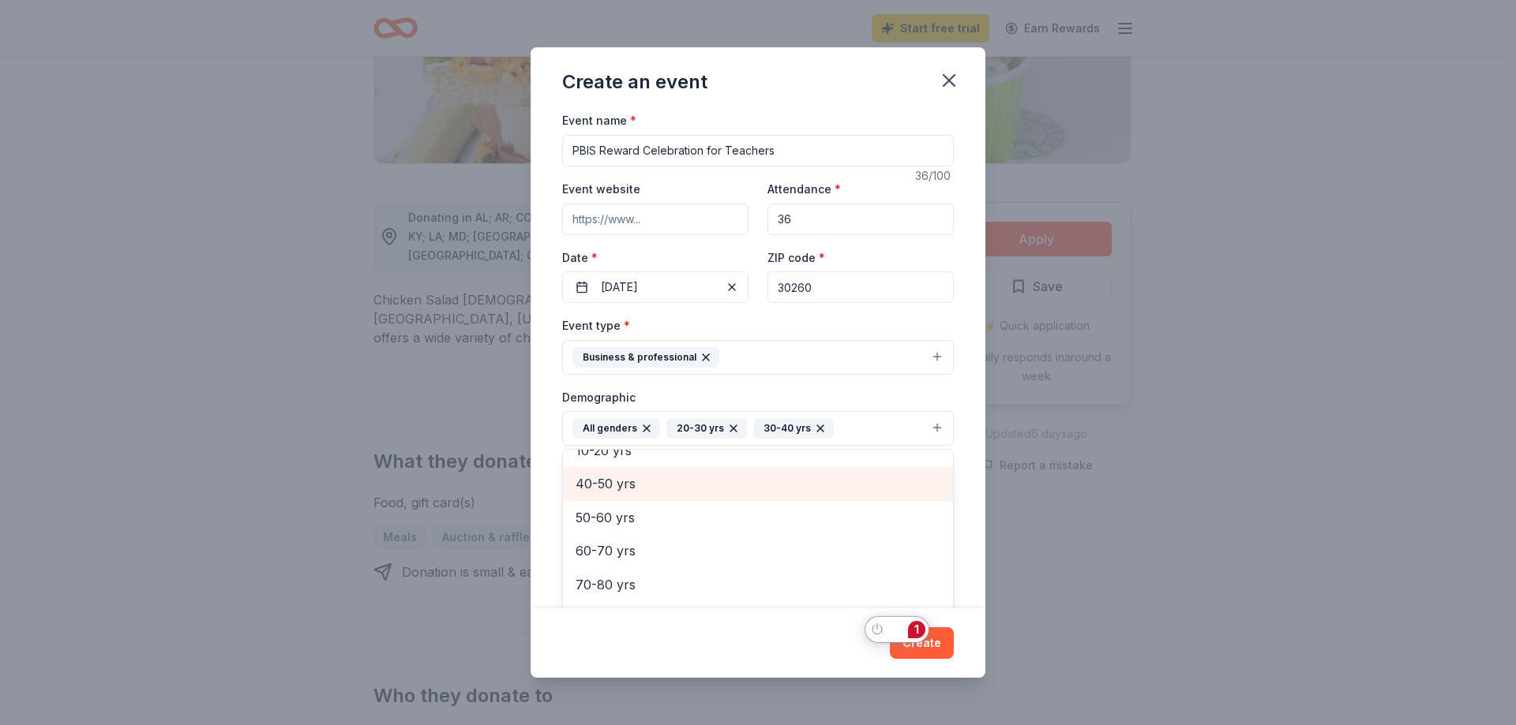
click at [631, 489] on span "40-50 yrs" at bounding box center [757, 484] width 365 height 21
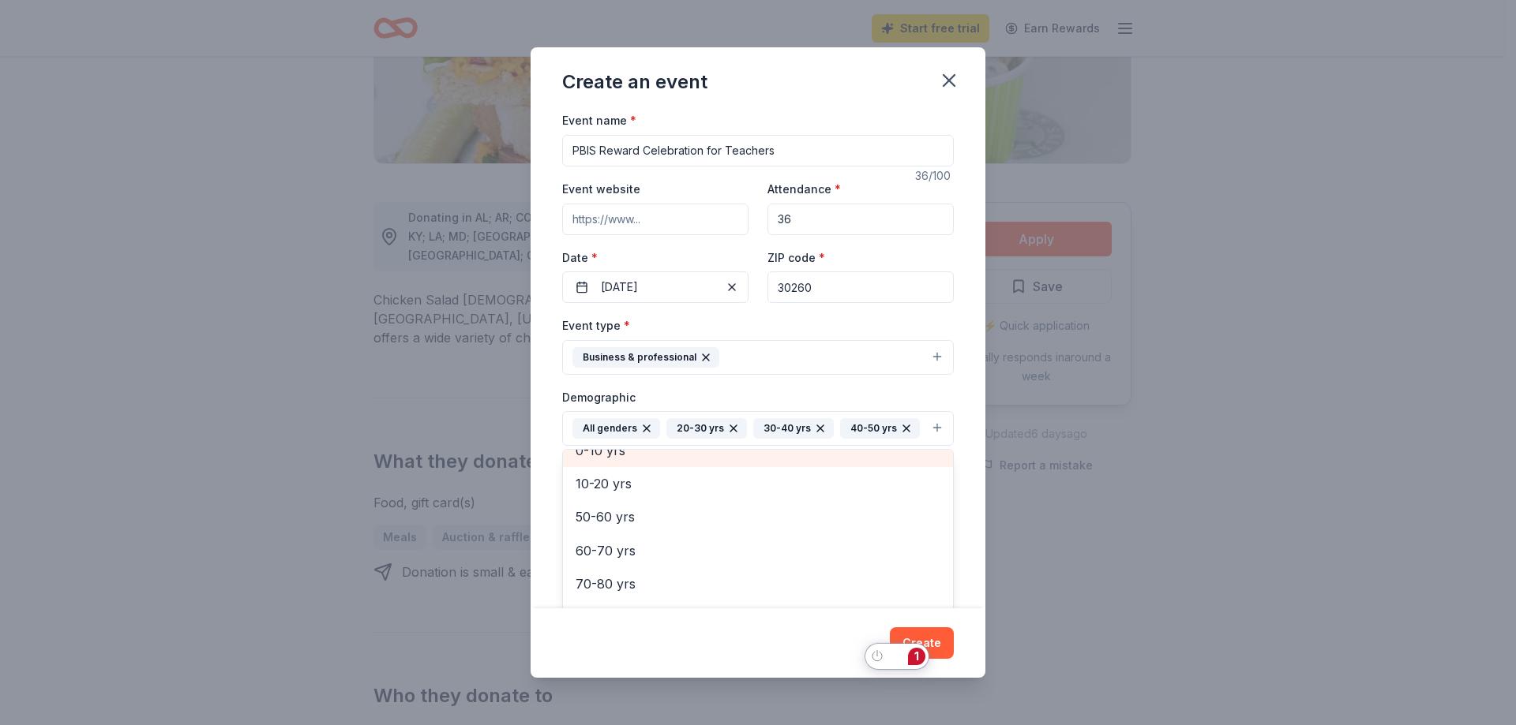
scroll to position [120, 0]
click at [959, 386] on div "Event name * PBIS Reward Celebration for Teachers 36 /100 Event website Attenda…" at bounding box center [757, 359] width 455 height 497
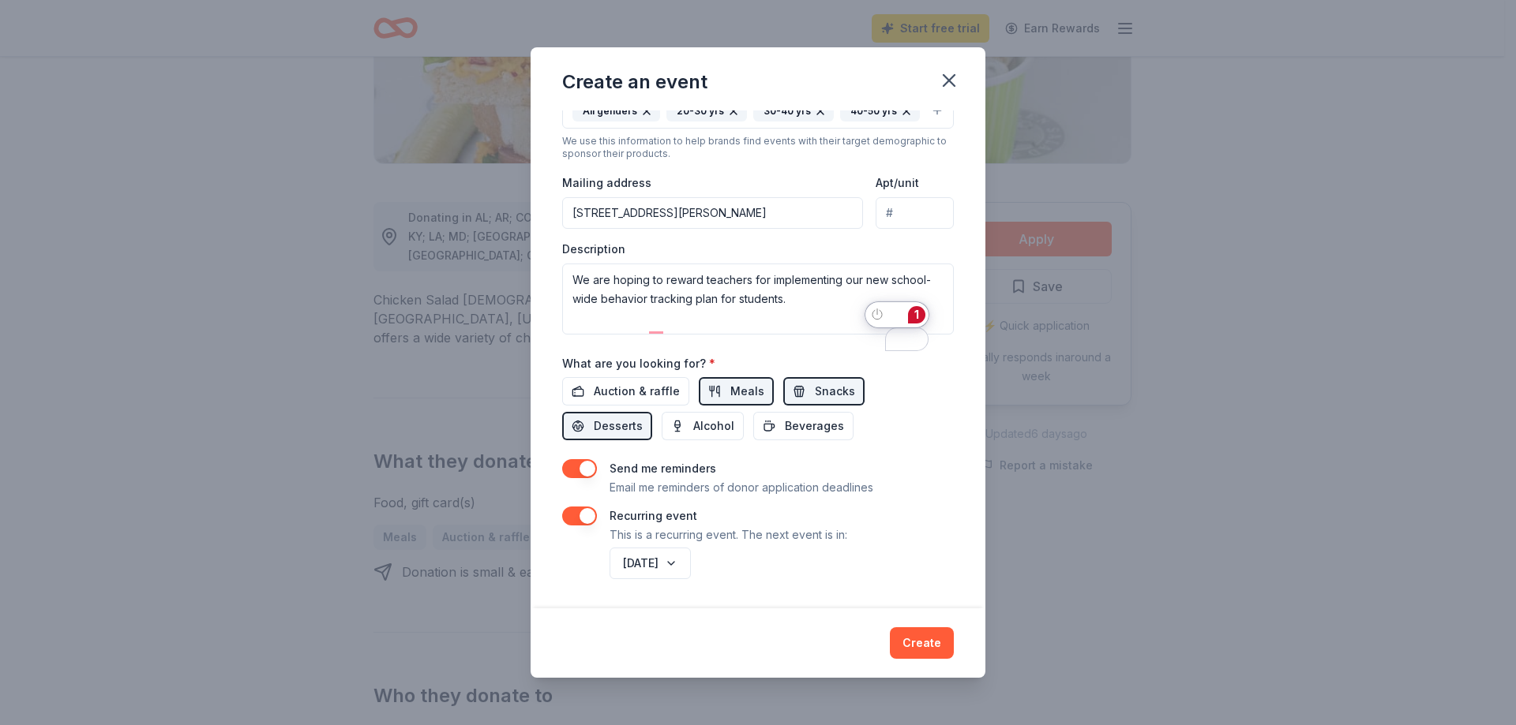
scroll to position [343, 0]
click at [811, 428] on span "Beverages" at bounding box center [814, 426] width 59 height 19
click at [923, 643] on button "Create" at bounding box center [922, 644] width 64 height 32
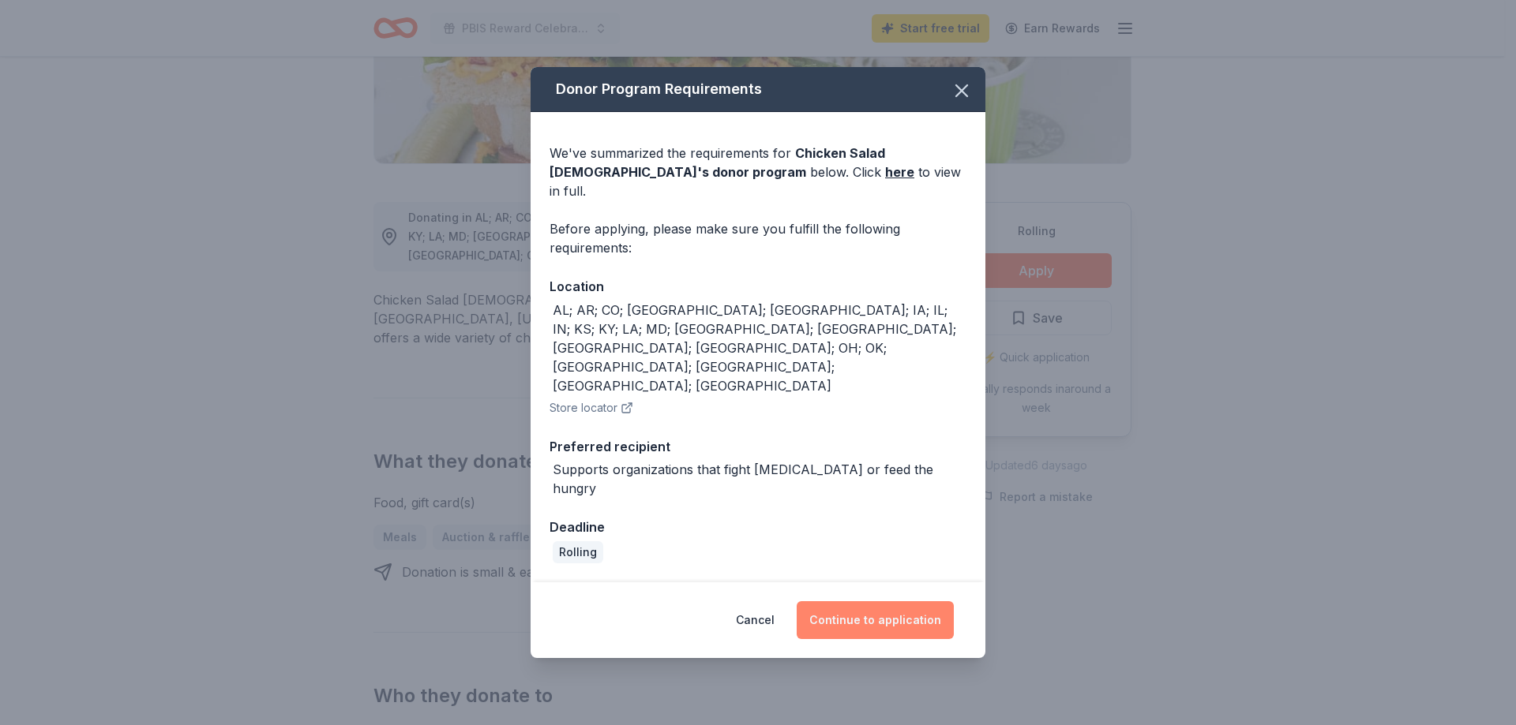
click at [901, 601] on button "Continue to application" at bounding box center [874, 620] width 157 height 38
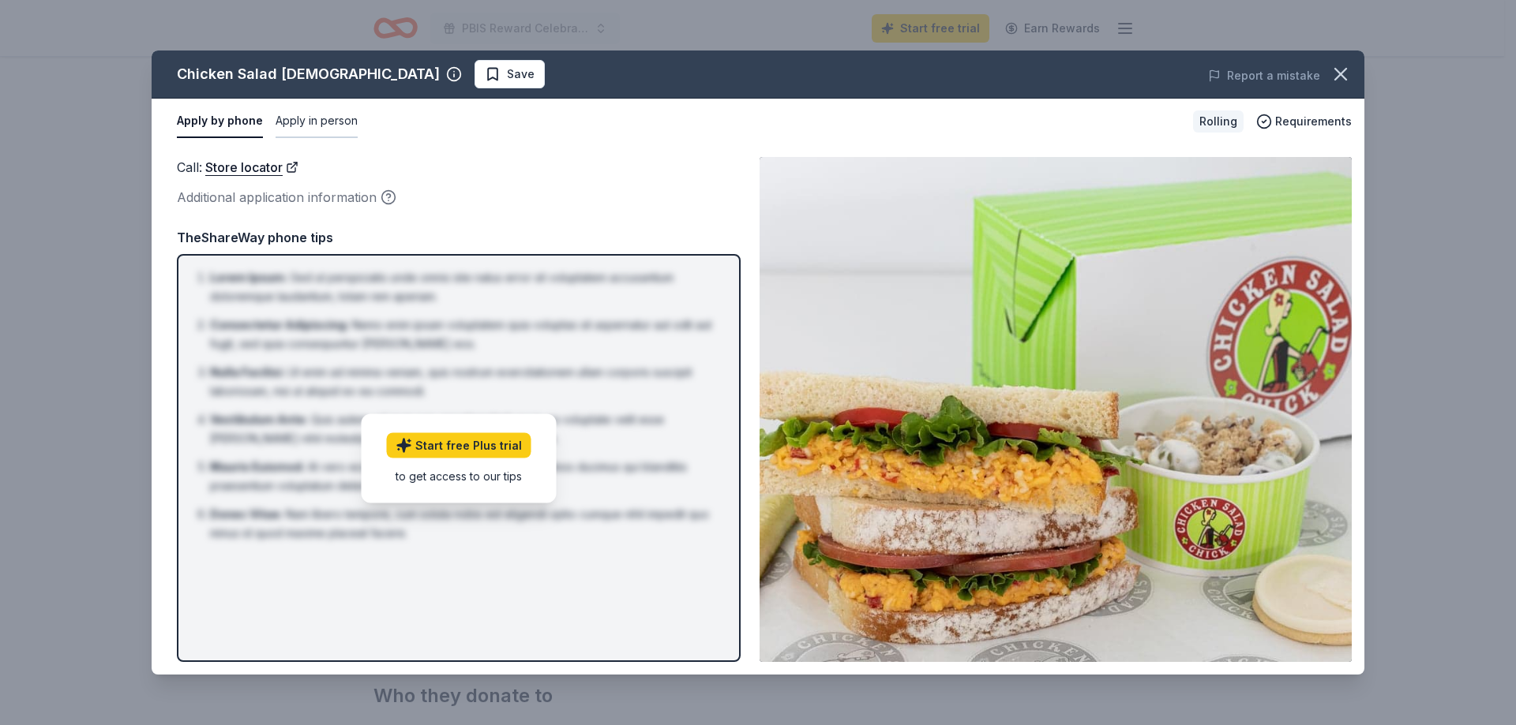
click at [324, 130] on button "Apply in person" at bounding box center [316, 121] width 82 height 33
click at [254, 126] on button "Apply by phone" at bounding box center [219, 121] width 84 height 33
click at [307, 121] on button "Apply in person" at bounding box center [316, 121] width 82 height 33
click at [244, 167] on link "Store locator" at bounding box center [253, 167] width 93 height 21
